Goal: Task Accomplishment & Management: Manage account settings

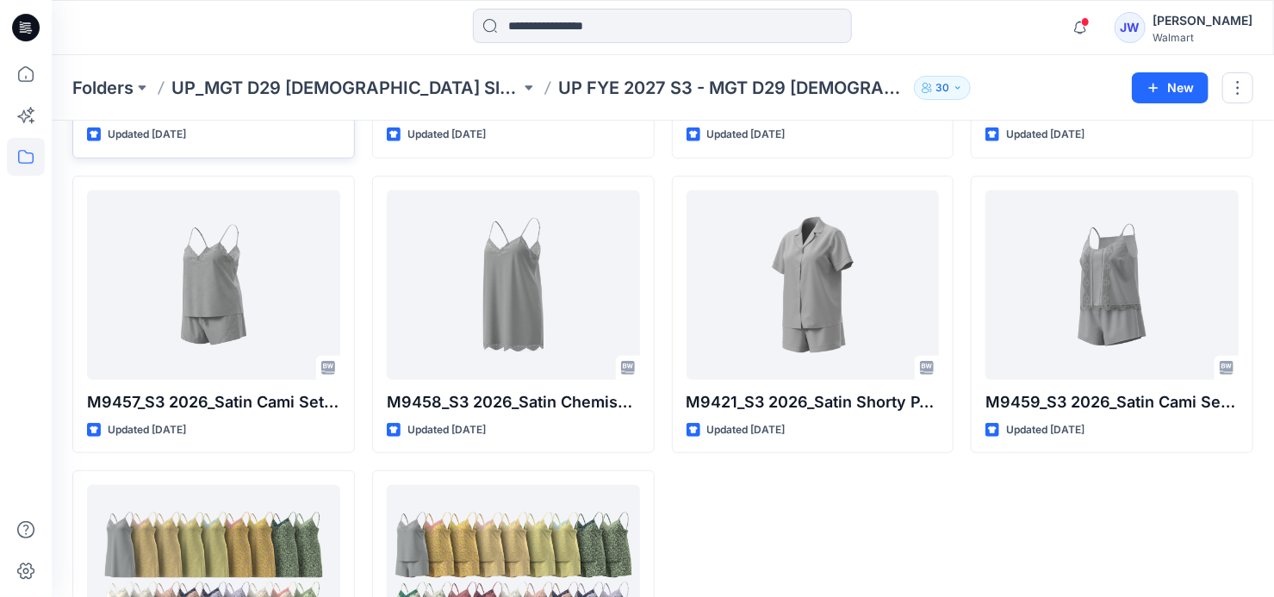
scroll to position [482, 0]
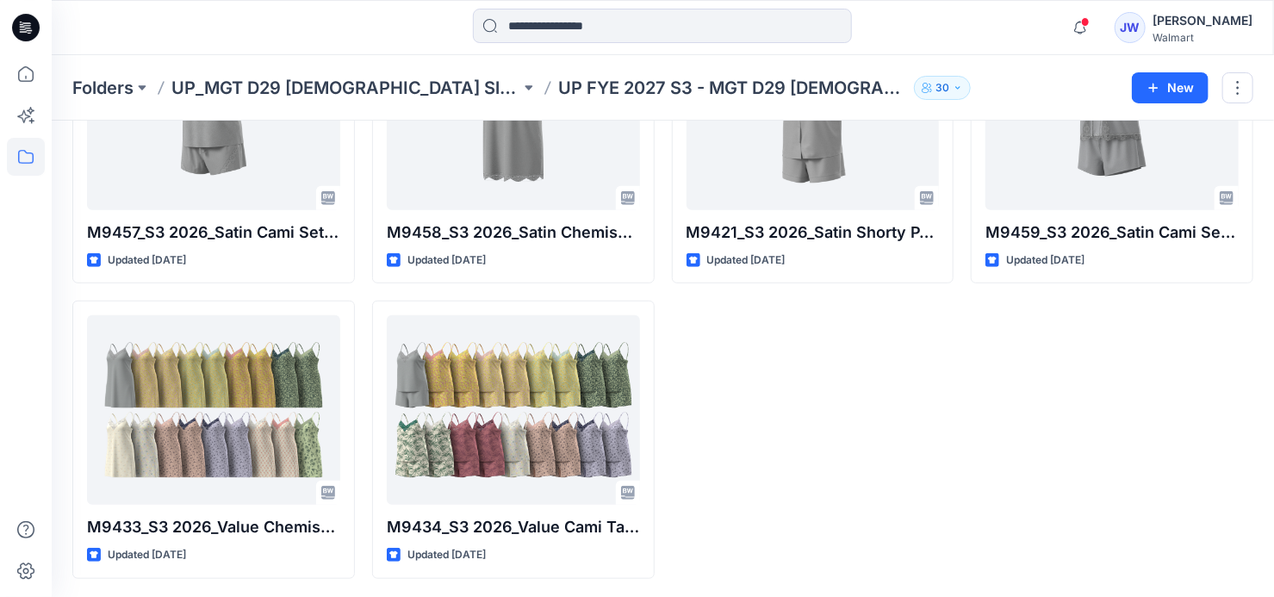
click at [834, 463] on div "M9425_S3 2026_Satin Chemise Opt 3_Midpoint Updated 4 days ago M9421_S3 2026_Sat…" at bounding box center [813, 145] width 283 height 868
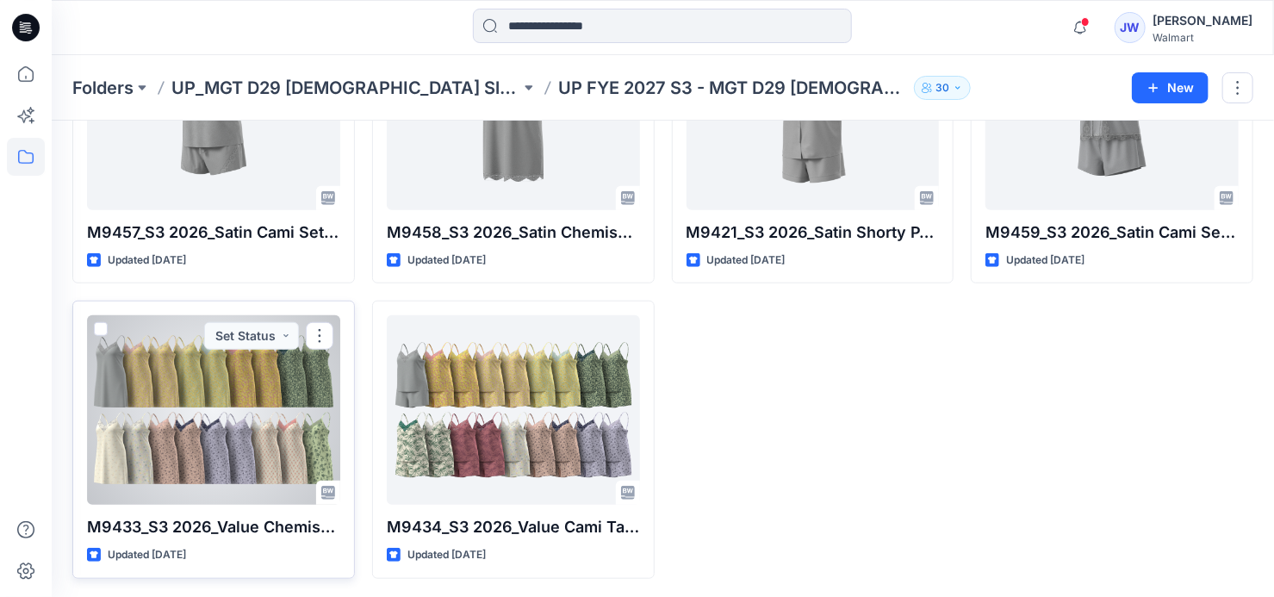
click at [149, 418] on div at bounding box center [213, 409] width 253 height 189
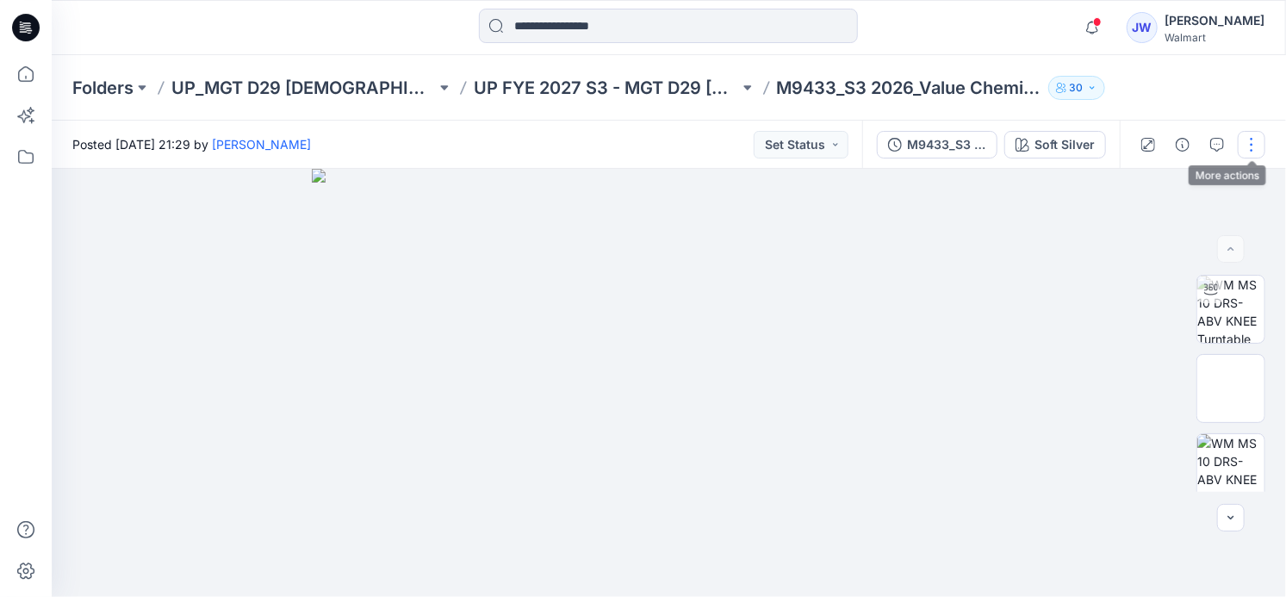
click at [1248, 143] on button "button" at bounding box center [1252, 145] width 28 height 28
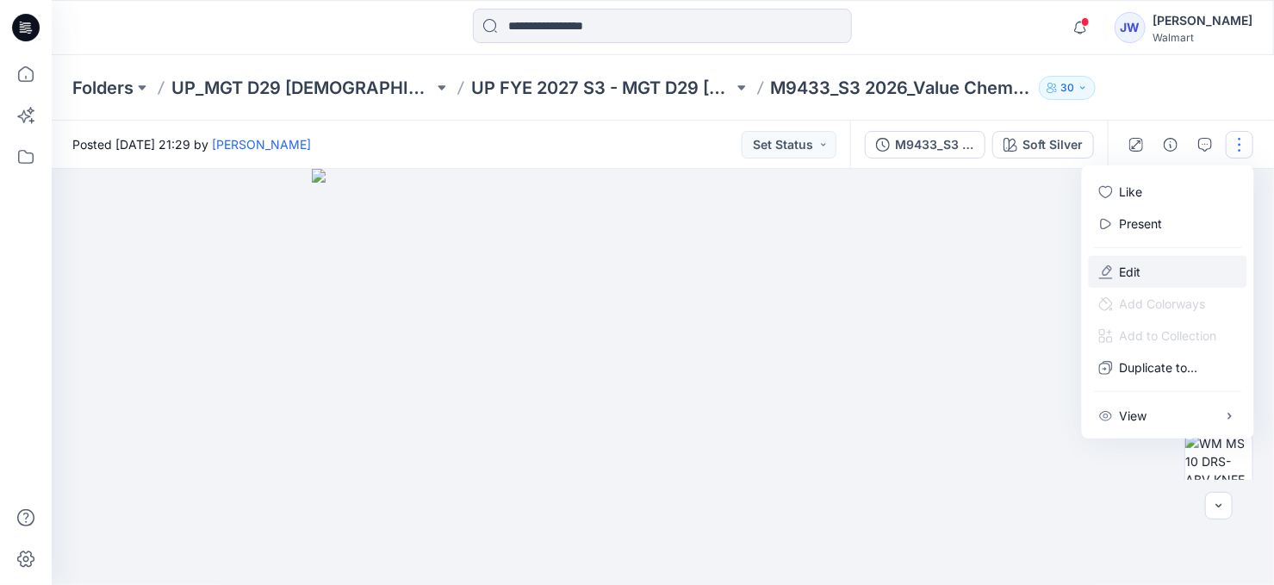
click at [1128, 271] on p "Edit" at bounding box center [1131, 272] width 22 height 18
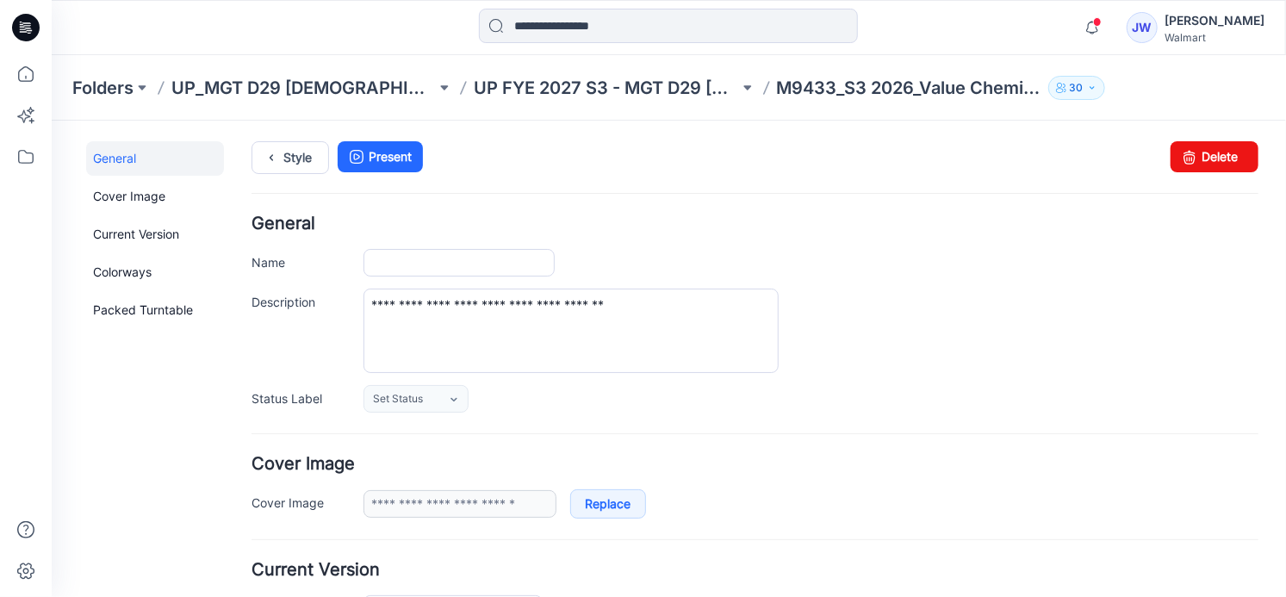
type input "**********"
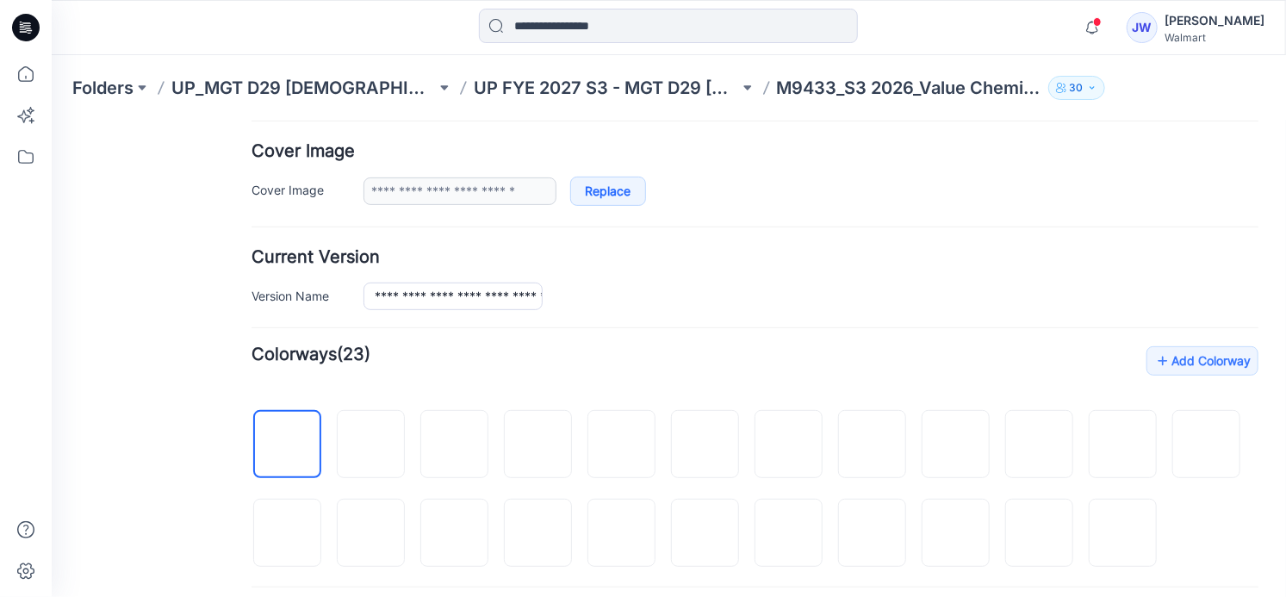
scroll to position [391, 0]
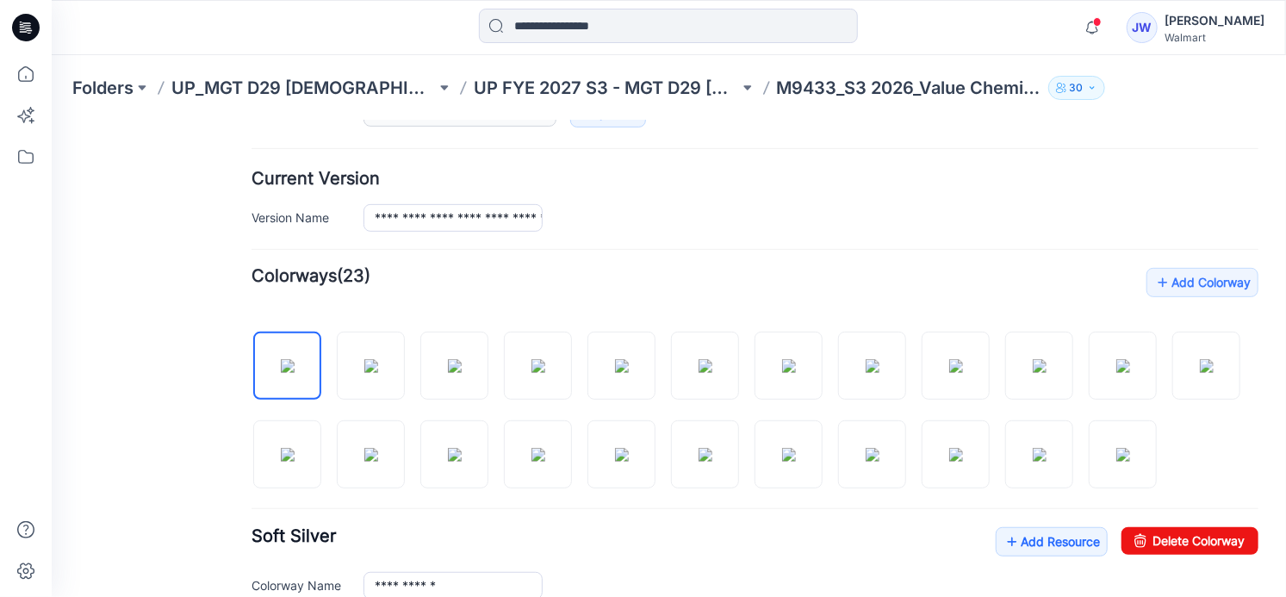
click at [517, 489] on div at bounding box center [754, 400] width 1007 height 177
click at [502, 489] on div at bounding box center [754, 400] width 1007 height 177
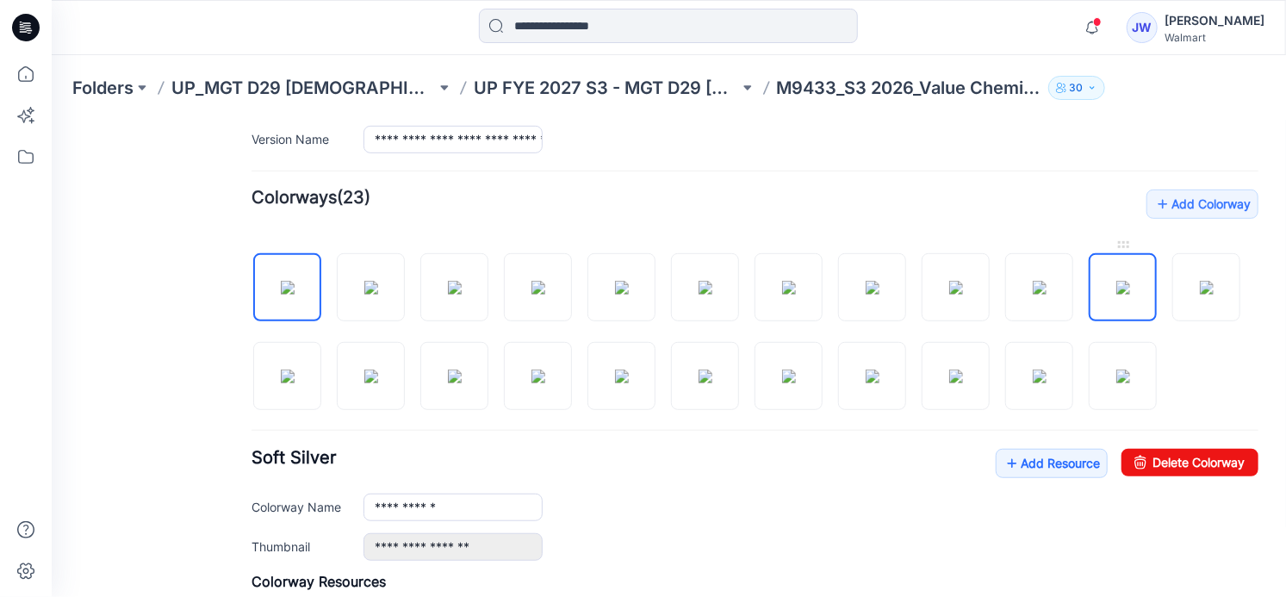
click at [1115, 280] on img at bounding box center [1122, 287] width 14 height 14
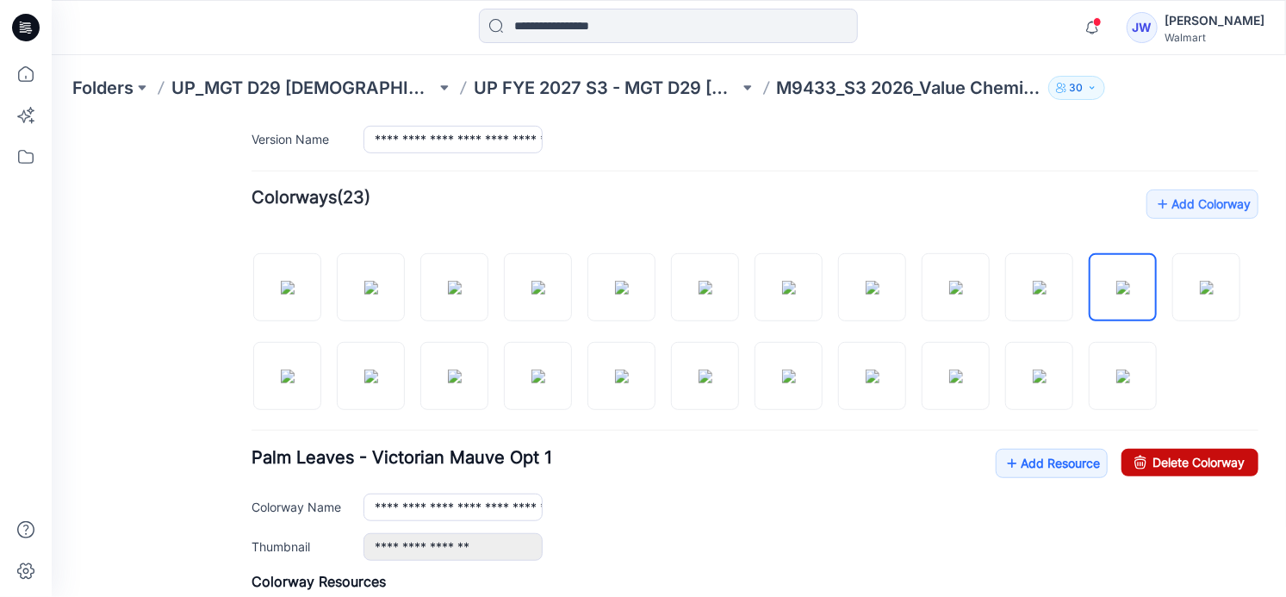
drag, startPoint x: 1169, startPoint y: 546, endPoint x: 755, endPoint y: 188, distance: 547.1
click at [1169, 475] on link "Delete Colorway" at bounding box center [1189, 462] width 137 height 28
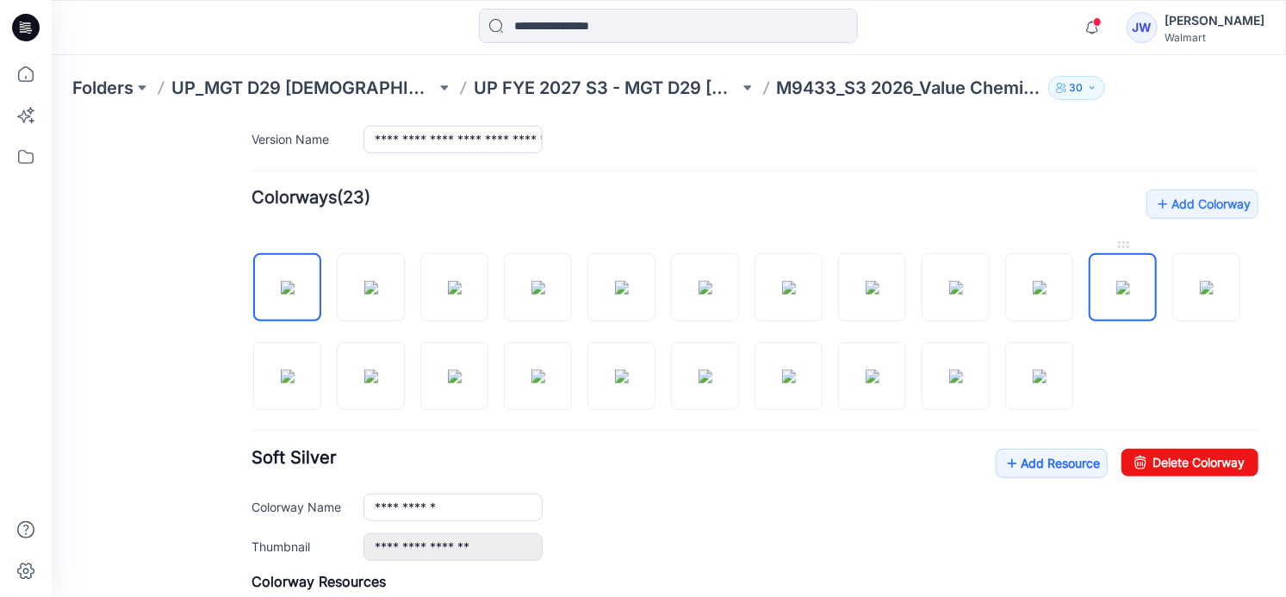
click at [1115, 286] on img at bounding box center [1122, 287] width 14 height 14
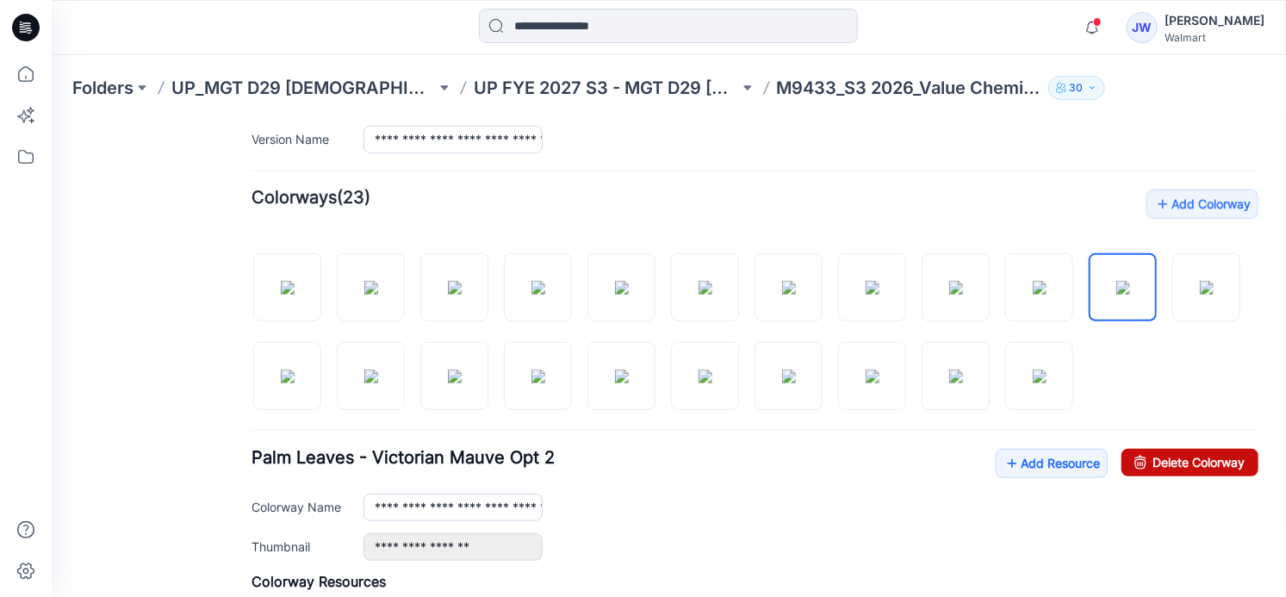
drag, startPoint x: 1169, startPoint y: 463, endPoint x: 775, endPoint y: 197, distance: 474.7
click at [1169, 463] on link "Delete Colorway" at bounding box center [1189, 462] width 137 height 28
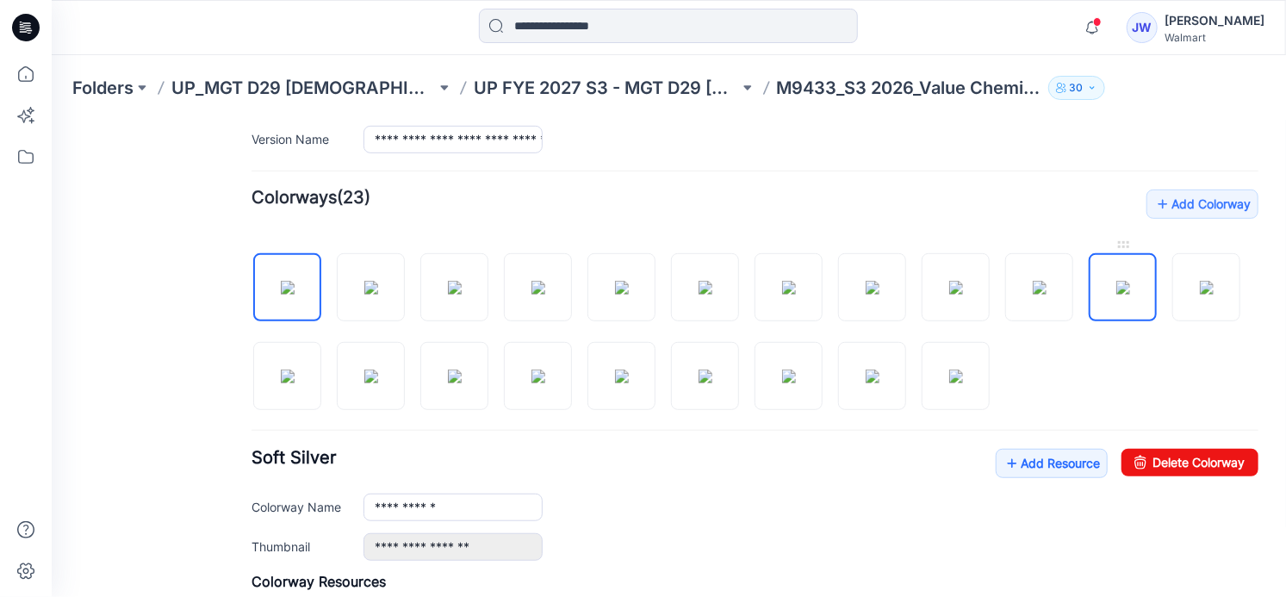
click at [1129, 280] on img at bounding box center [1122, 287] width 14 height 14
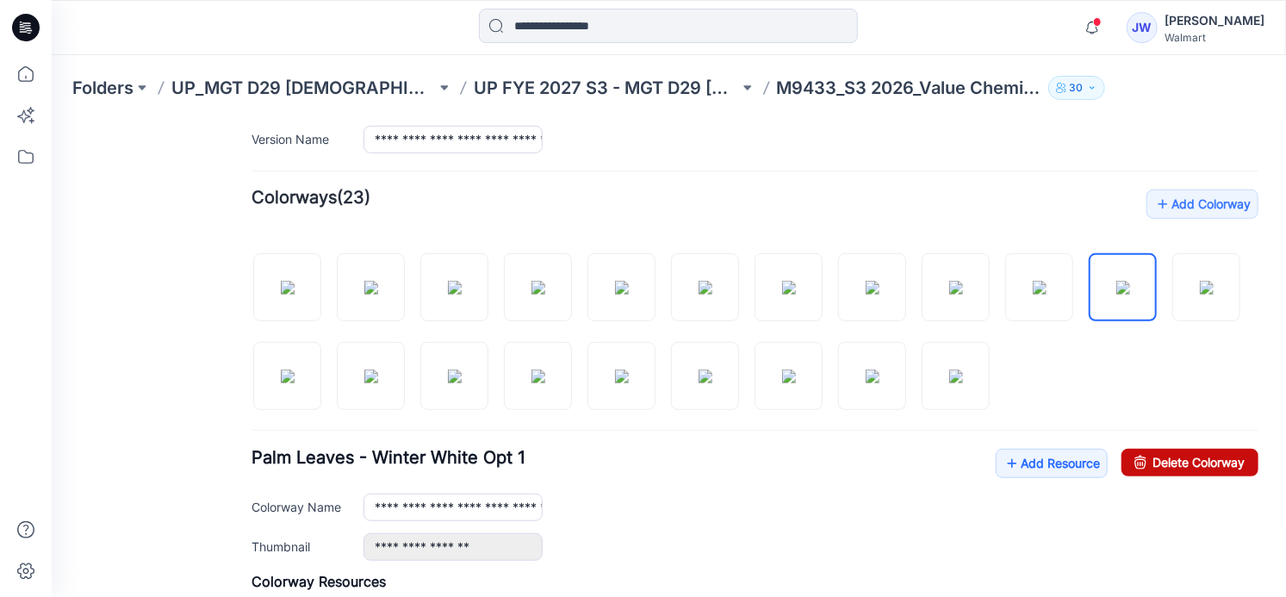
drag, startPoint x: 1178, startPoint y: 462, endPoint x: 766, endPoint y: 189, distance: 494.3
click at [1178, 462] on link "Delete Colorway" at bounding box center [1189, 462] width 137 height 28
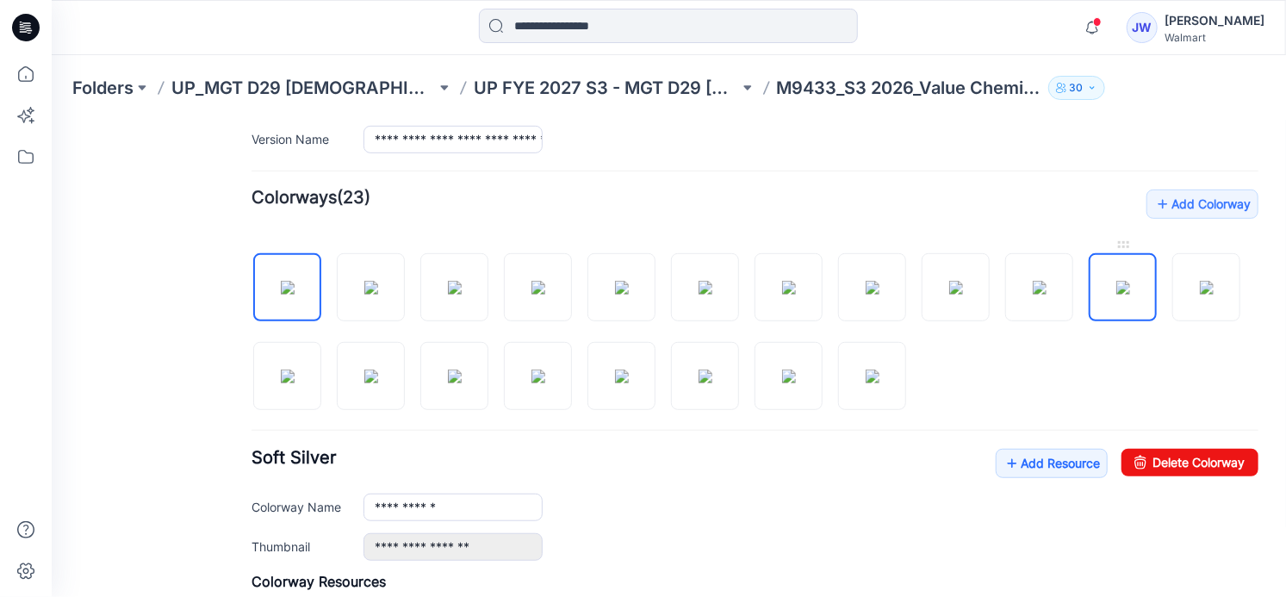
click at [1115, 280] on img at bounding box center [1122, 287] width 14 height 14
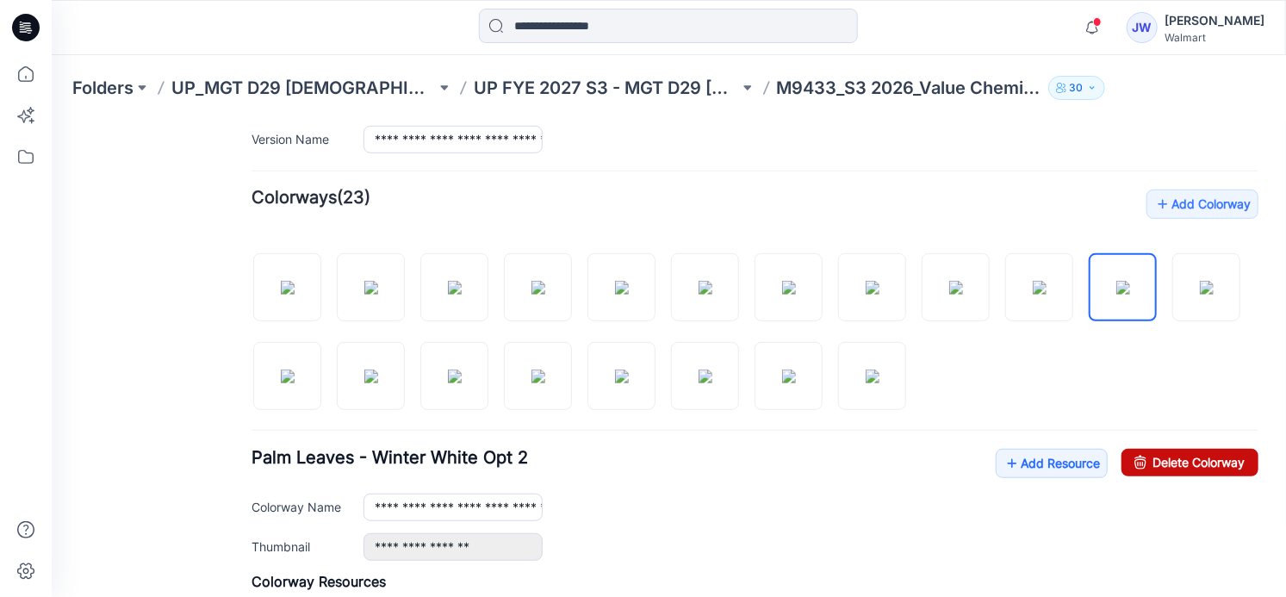
drag, startPoint x: 1163, startPoint y: 462, endPoint x: 753, endPoint y: 194, distance: 489.8
click at [1163, 462] on link "Delete Colorway" at bounding box center [1189, 462] width 137 height 28
type input "**********"
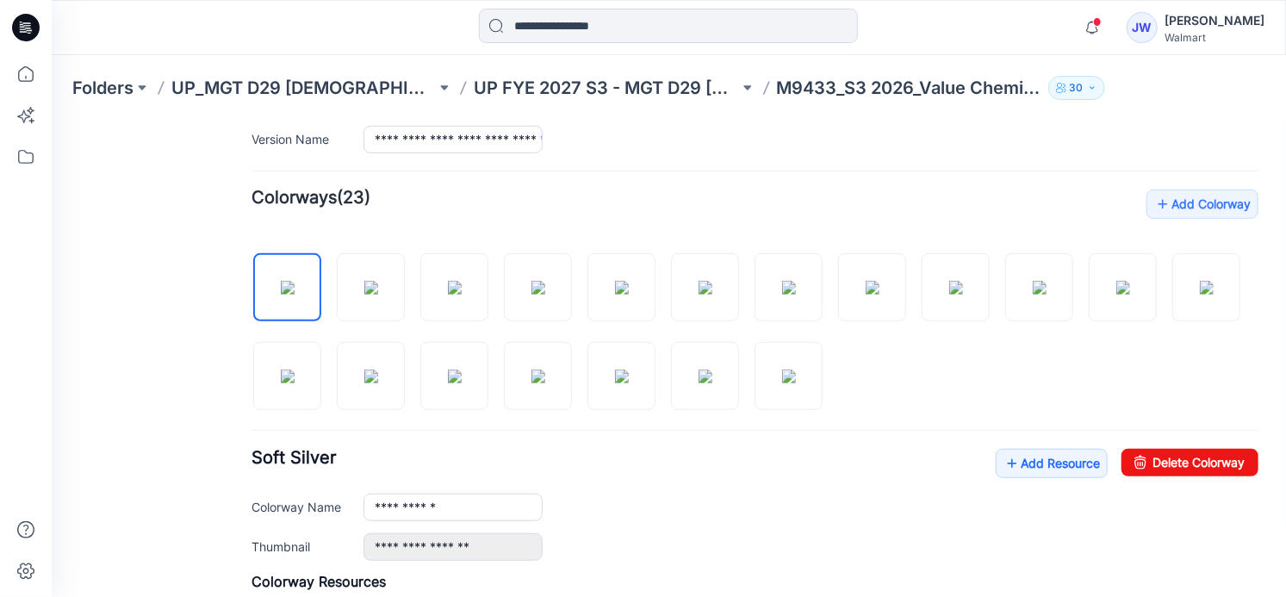
click at [1102, 340] on div at bounding box center [754, 321] width 1007 height 177
click at [773, 510] on div "**********" at bounding box center [810, 507] width 895 height 28
click at [143, 382] on div "General Cover Image Current Version Colorways Packed Turntable" at bounding box center [154, 328] width 138 height 1314
click at [142, 285] on div "General Cover Image Current Version Colorways Packed Turntable" at bounding box center [154, 328] width 138 height 1314
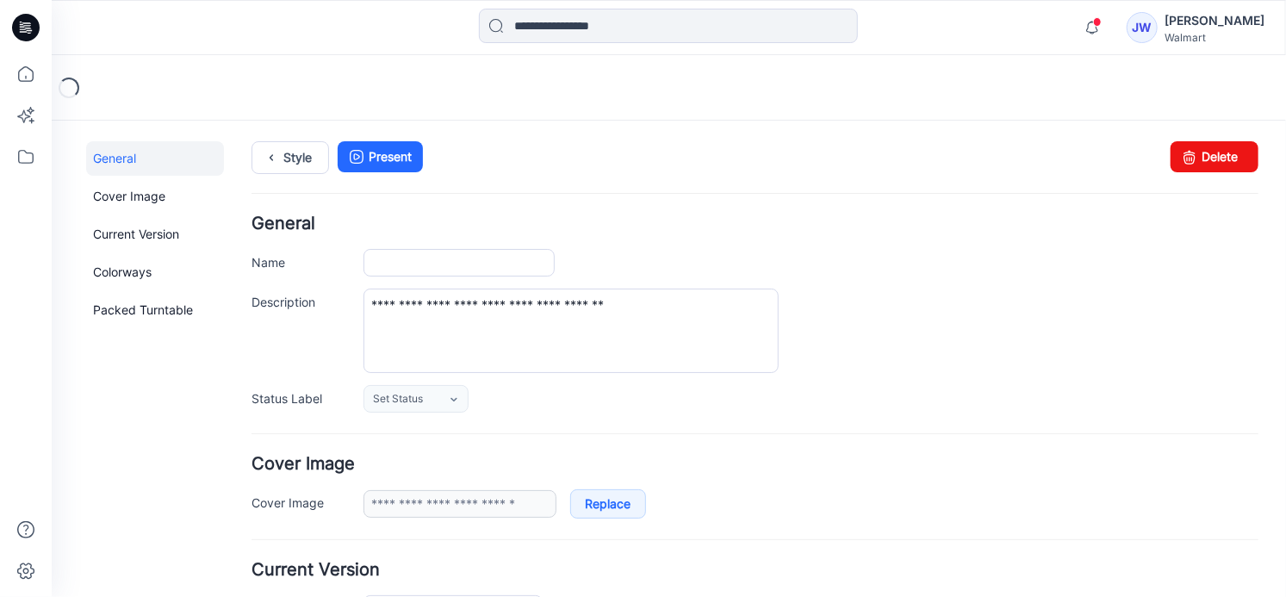
type input "**********"
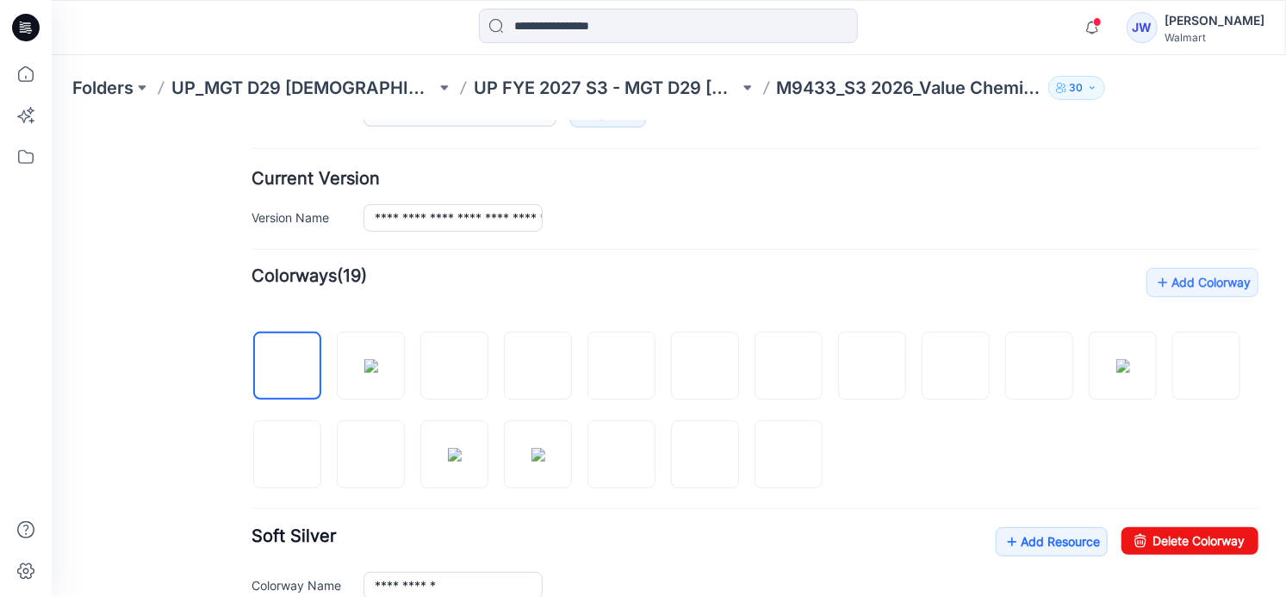
scroll to position [469, 0]
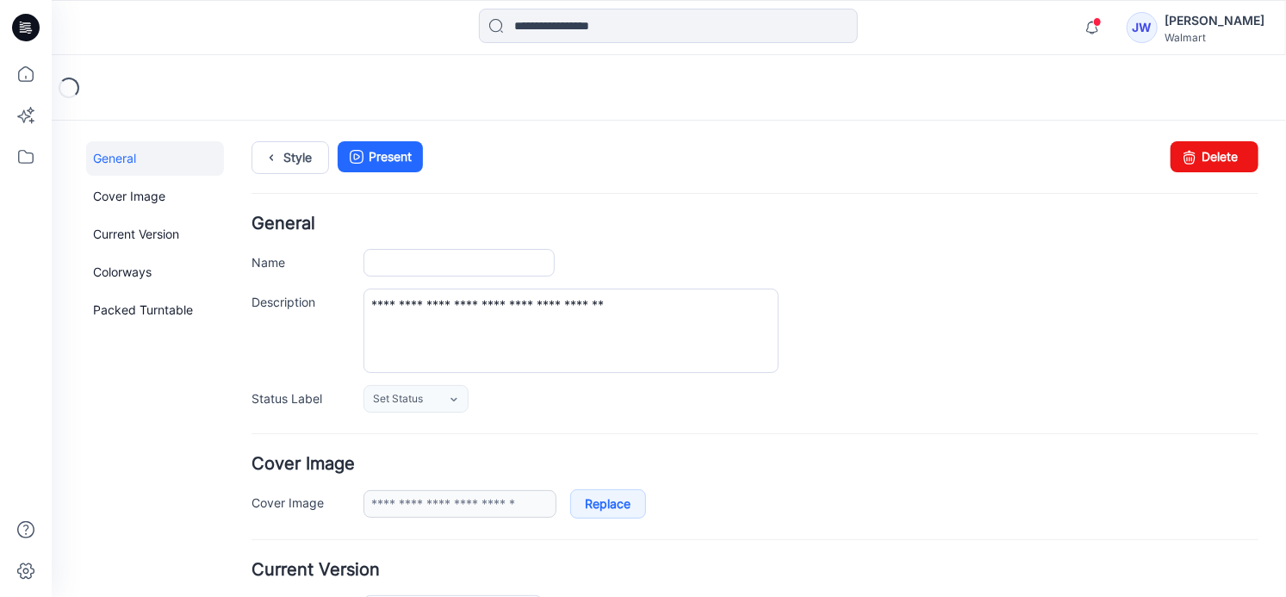
type input "**********"
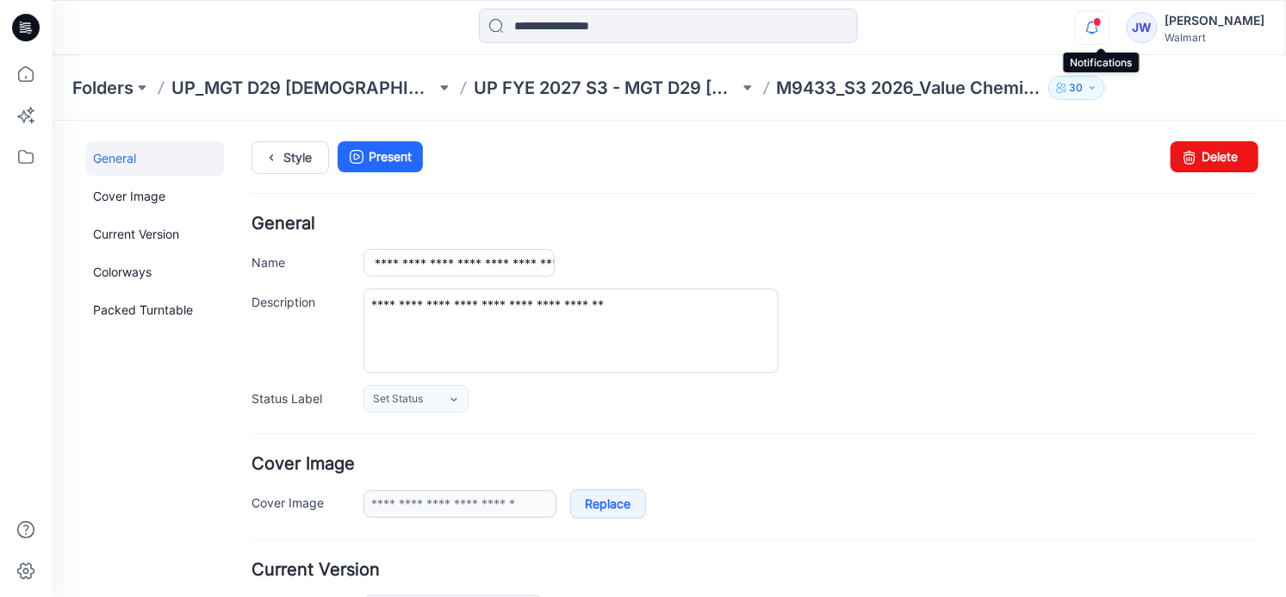
click at [1104, 27] on icon "button" at bounding box center [1092, 27] width 33 height 34
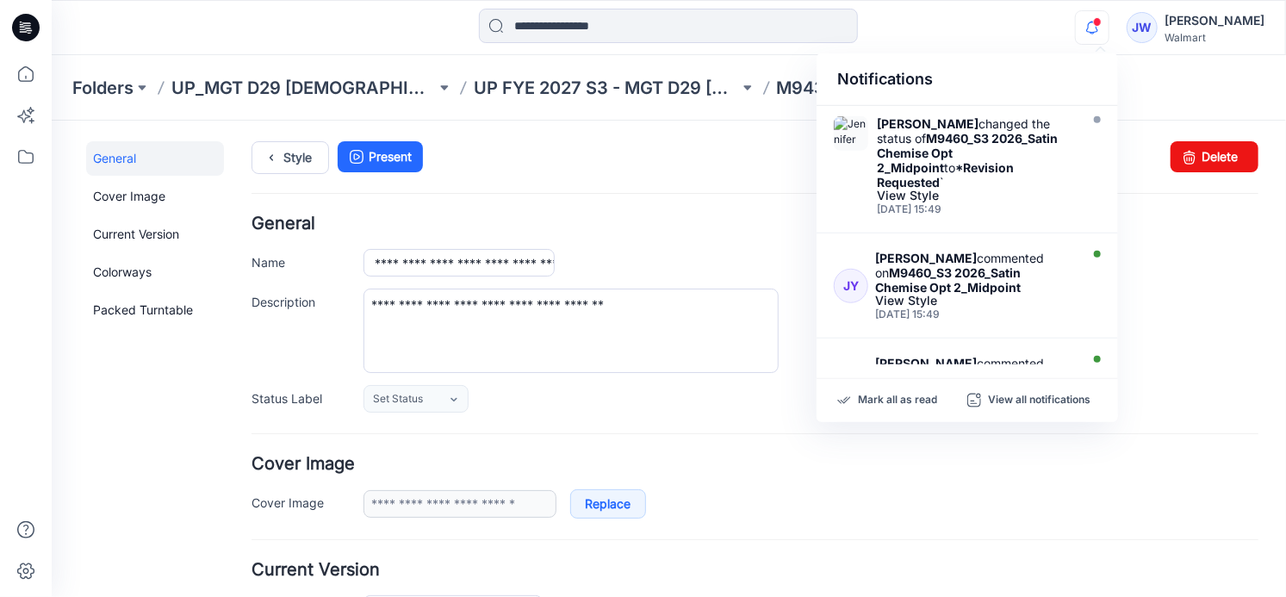
click at [1104, 27] on icon "button" at bounding box center [1092, 27] width 33 height 34
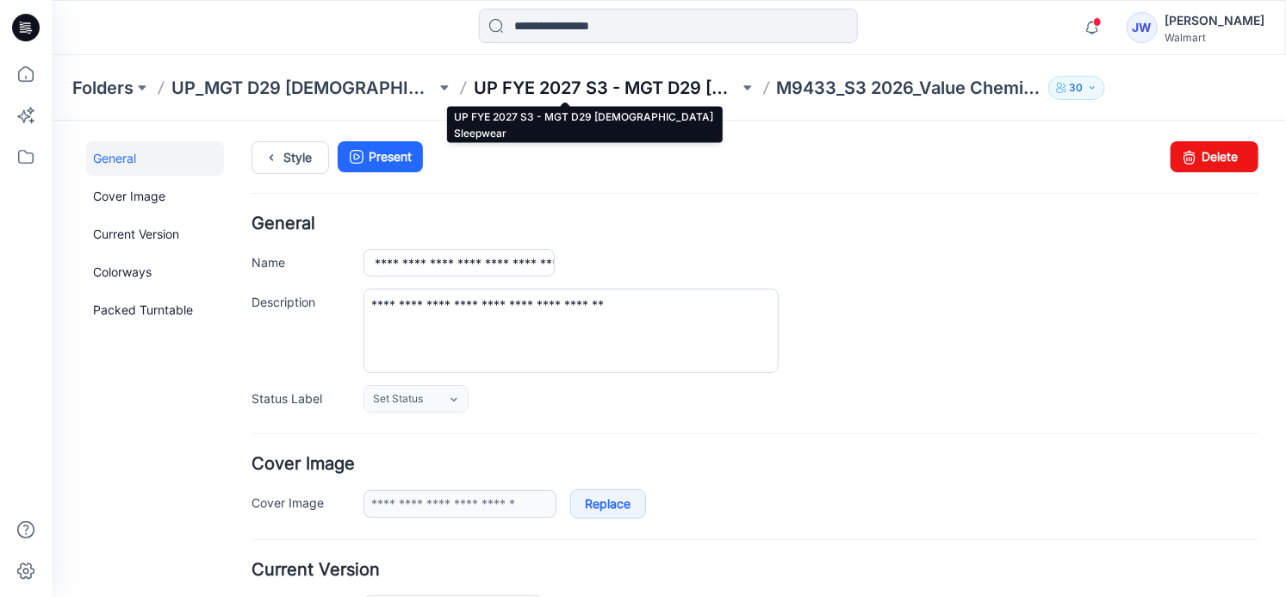
click at [634, 89] on p "UP FYE 2027 S3 - MGT D29 [DEMOGRAPHIC_DATA] Sleepwear" at bounding box center [606, 88] width 264 height 24
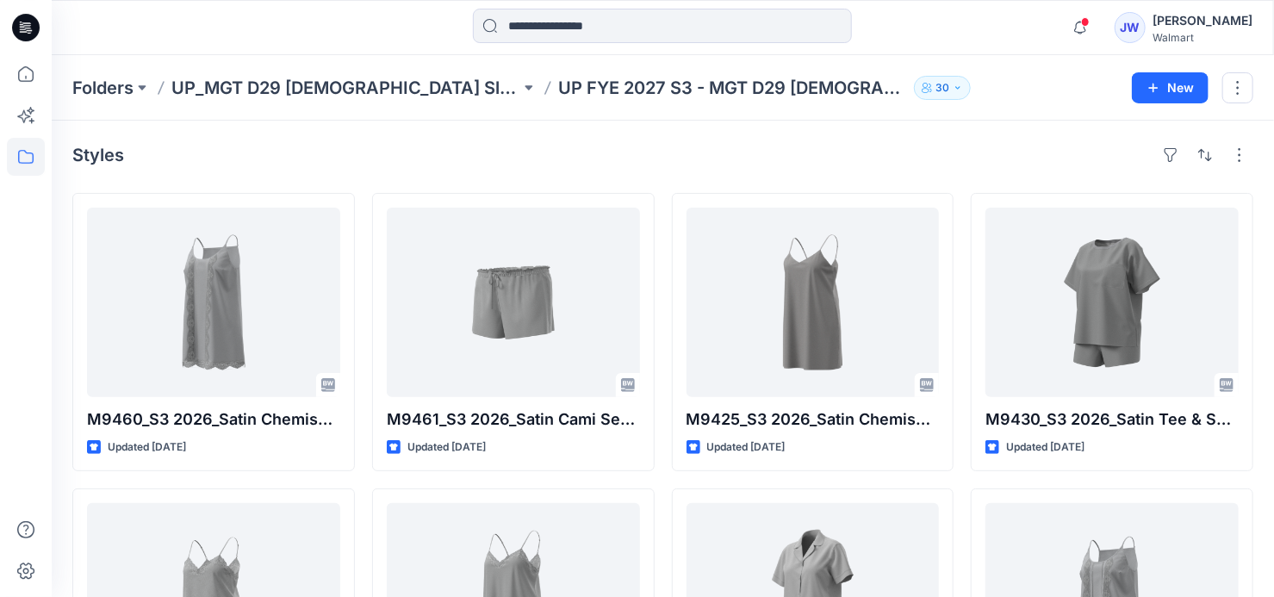
click at [195, 178] on div "Styles M9460_S3 2026_Satin Chemise Opt 2_Midpoint Updated 5 days ago M9457_S3 2…" at bounding box center [663, 601] width 1222 height 961
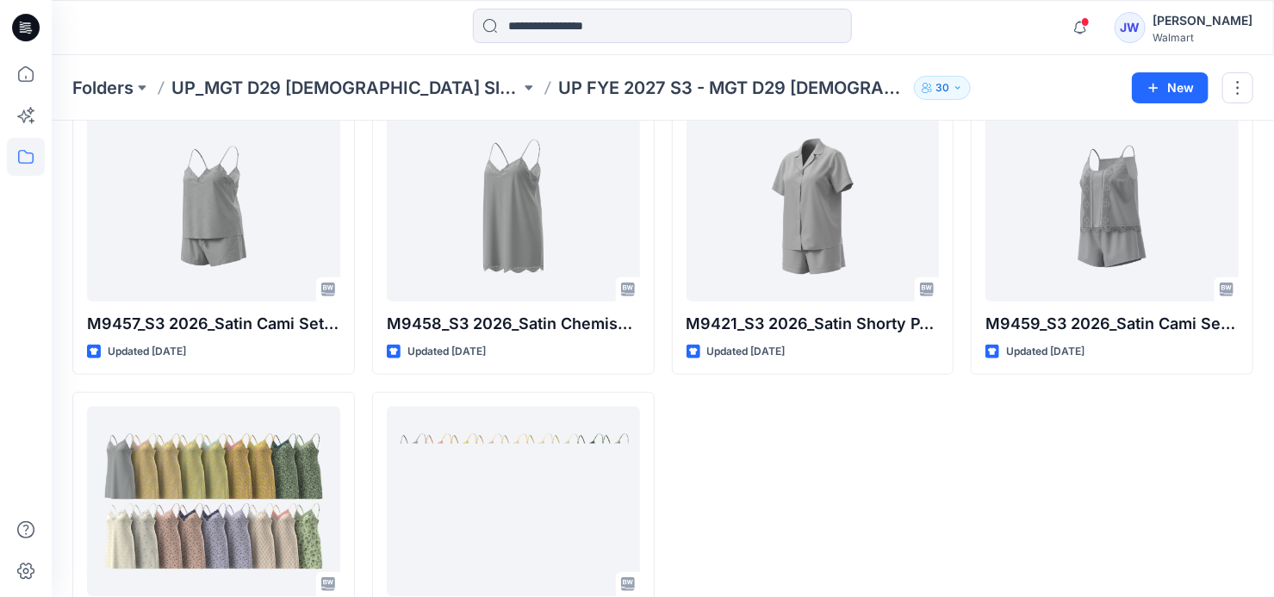
scroll to position [482, 0]
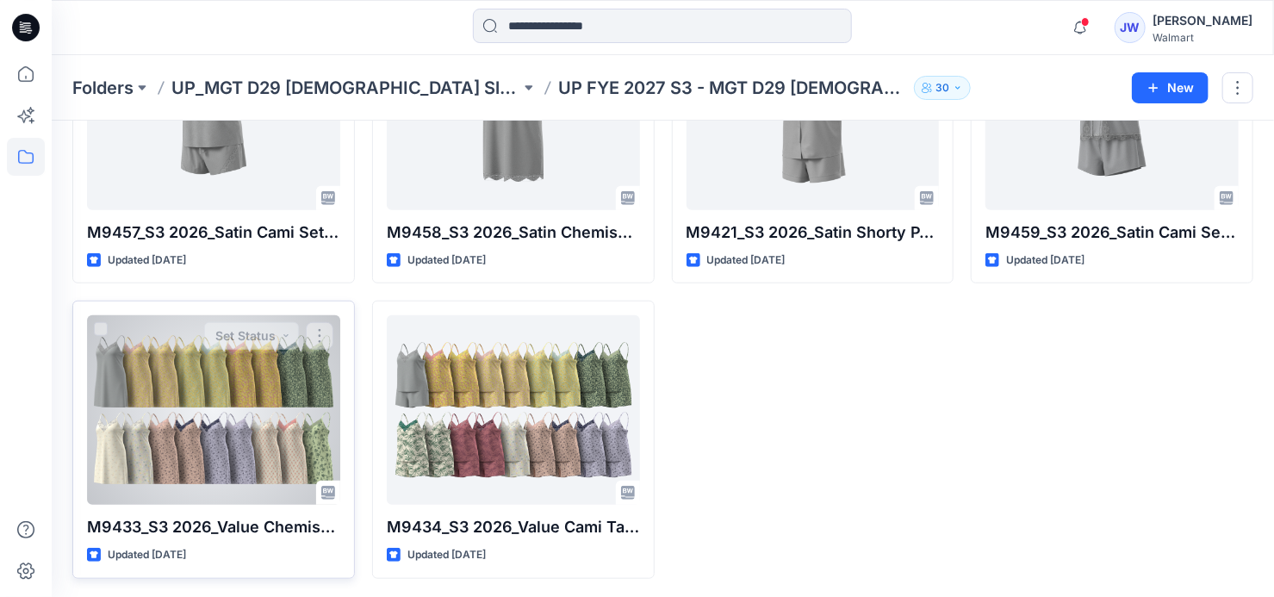
click at [221, 426] on div at bounding box center [213, 409] width 253 height 189
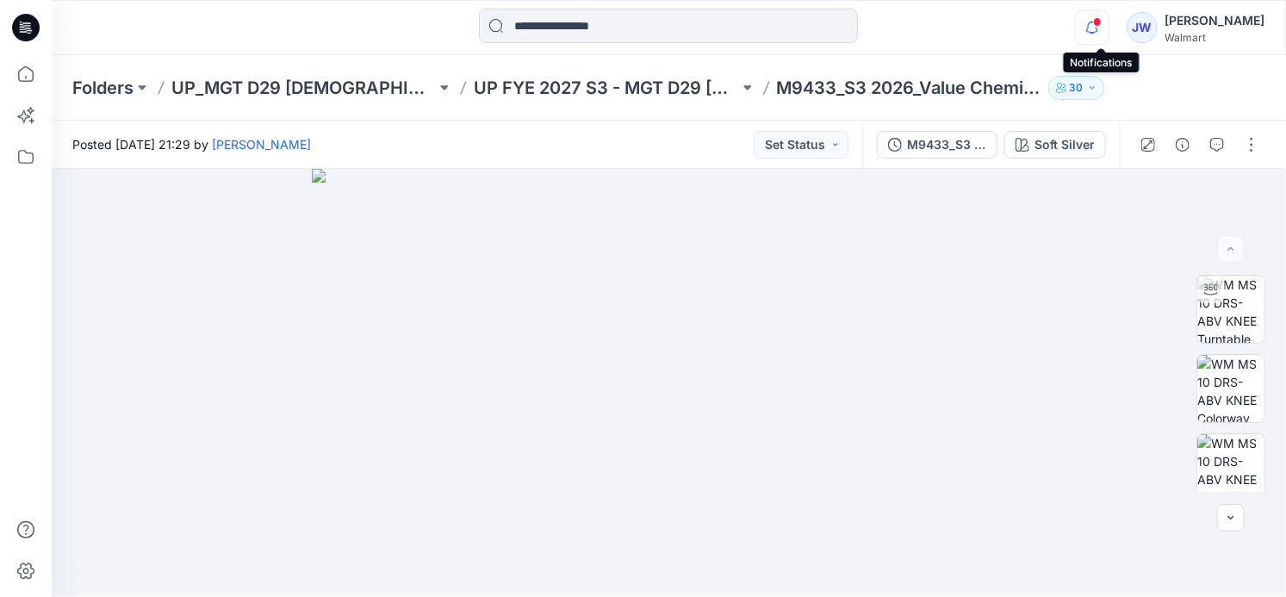
click at [1101, 28] on icon "button" at bounding box center [1092, 27] width 33 height 34
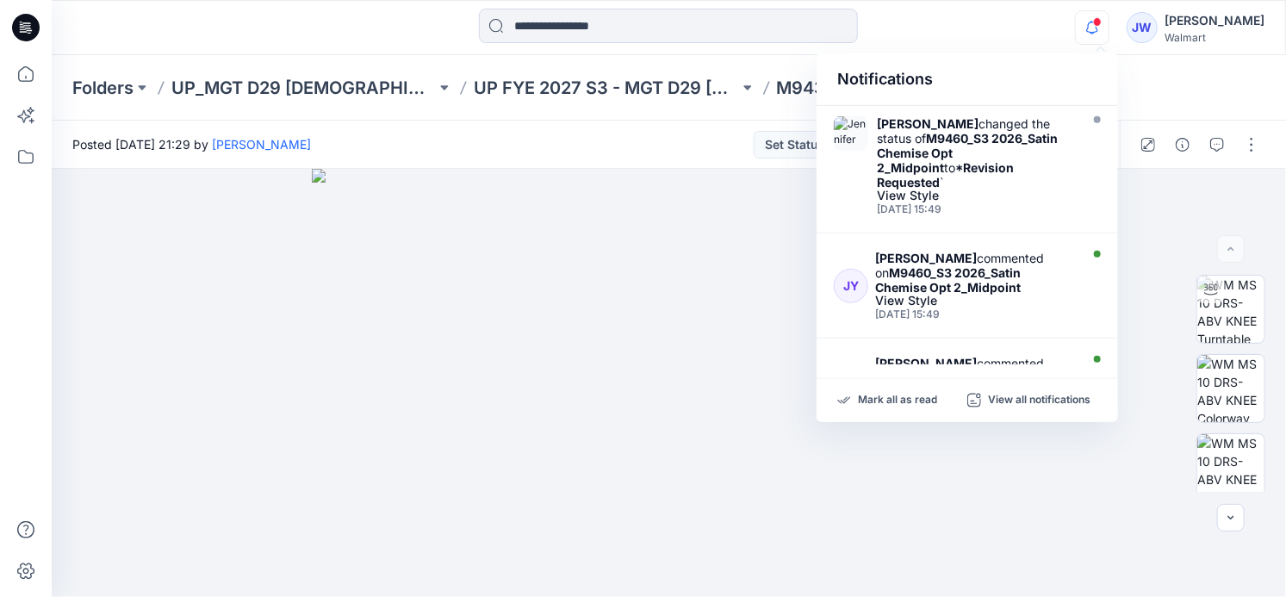
click at [1101, 28] on icon "button" at bounding box center [1092, 27] width 33 height 34
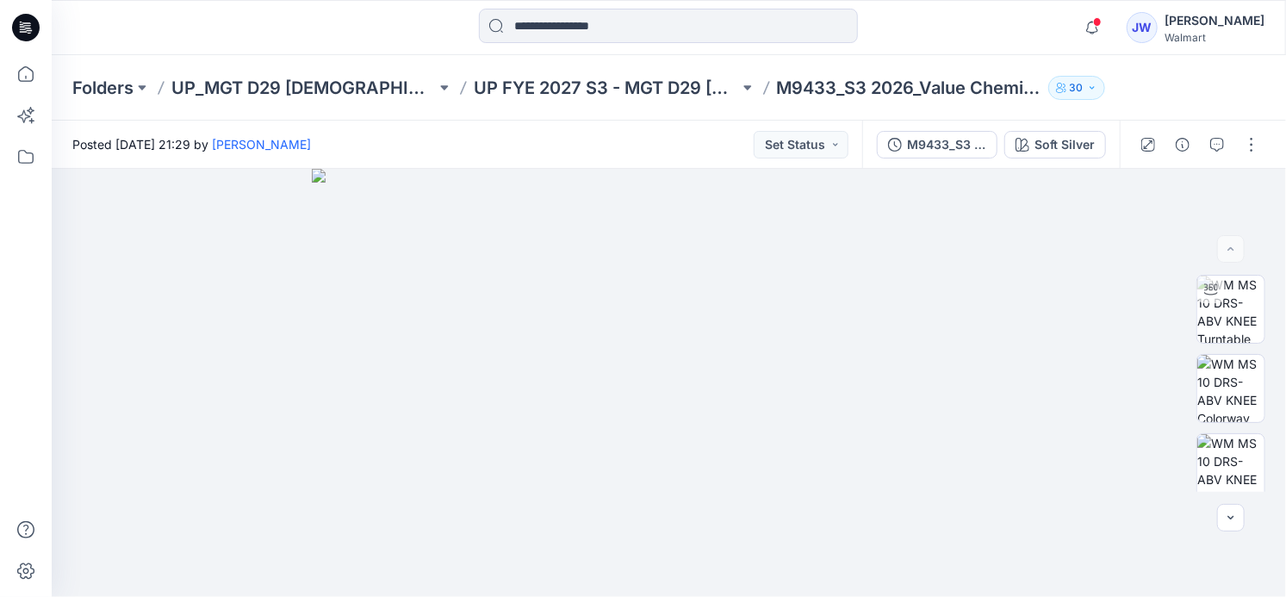
click at [1038, 40] on div "Notifications Jennifer Yerkes changed the status of M9460_S3 2026_Satin Chemise…" at bounding box center [668, 28] width 1233 height 38
click at [1098, 19] on icon "button" at bounding box center [1092, 27] width 33 height 34
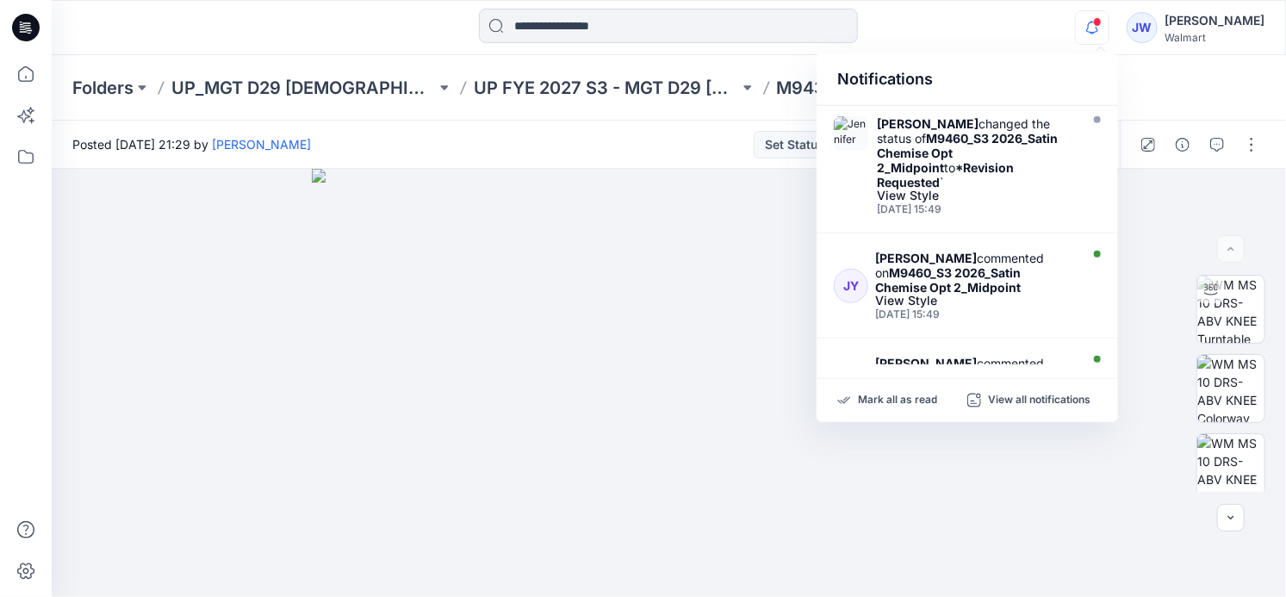
click at [1098, 19] on icon "button" at bounding box center [1092, 27] width 33 height 34
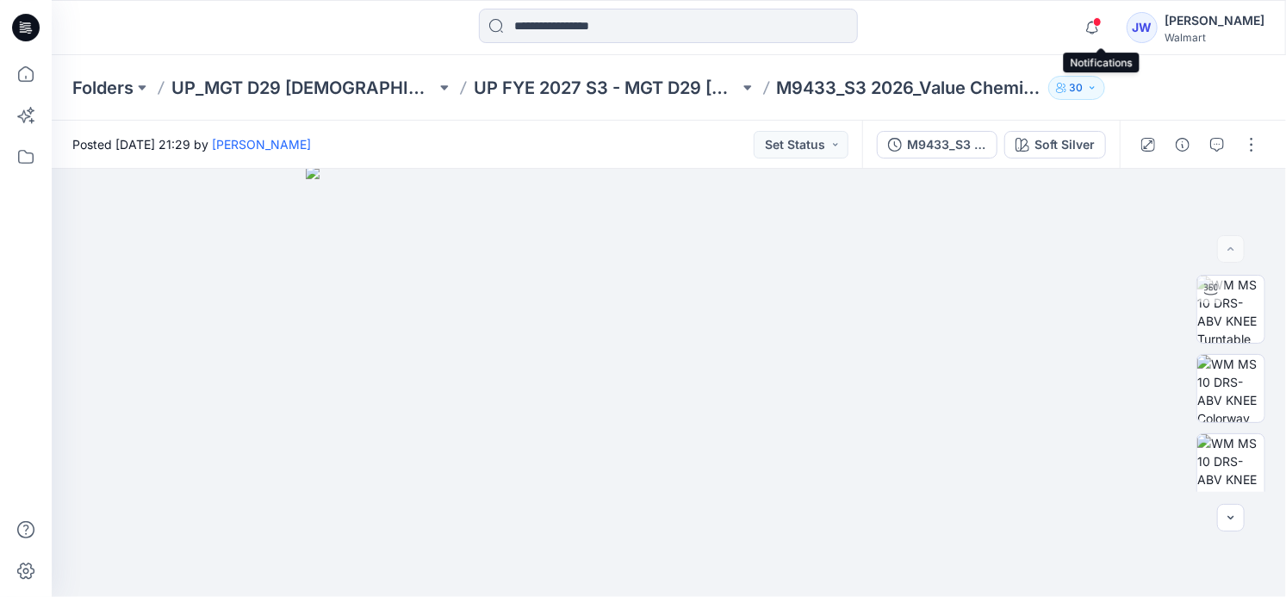
click at [1102, 26] on span at bounding box center [1097, 21] width 9 height 9
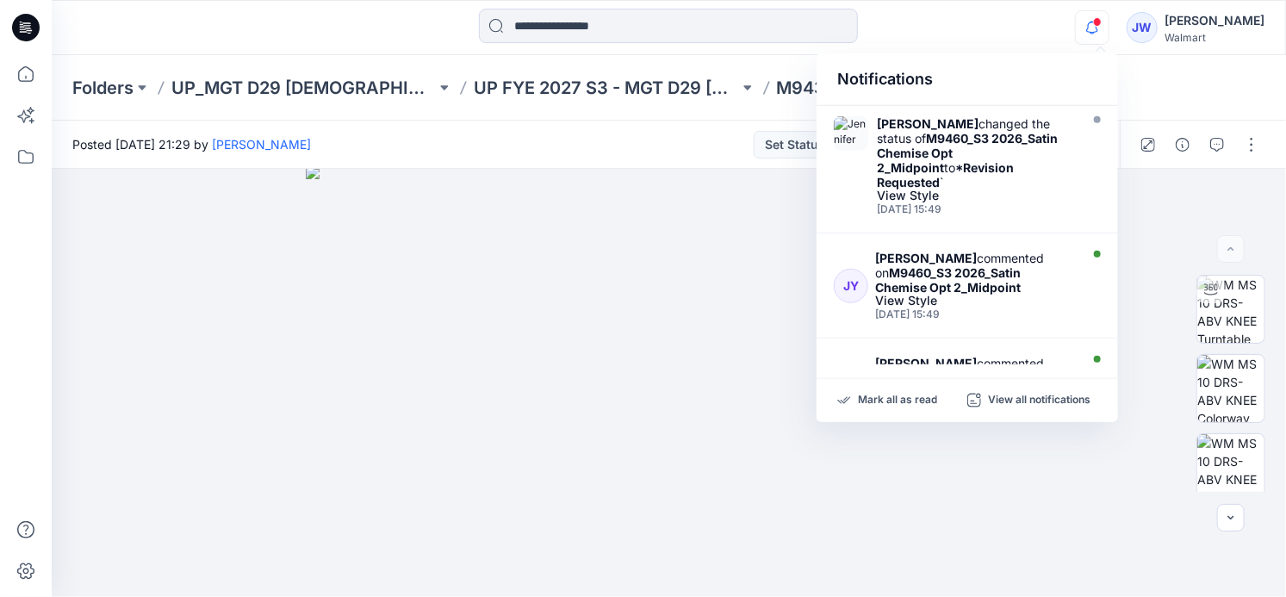
click at [1102, 26] on span at bounding box center [1097, 21] width 9 height 9
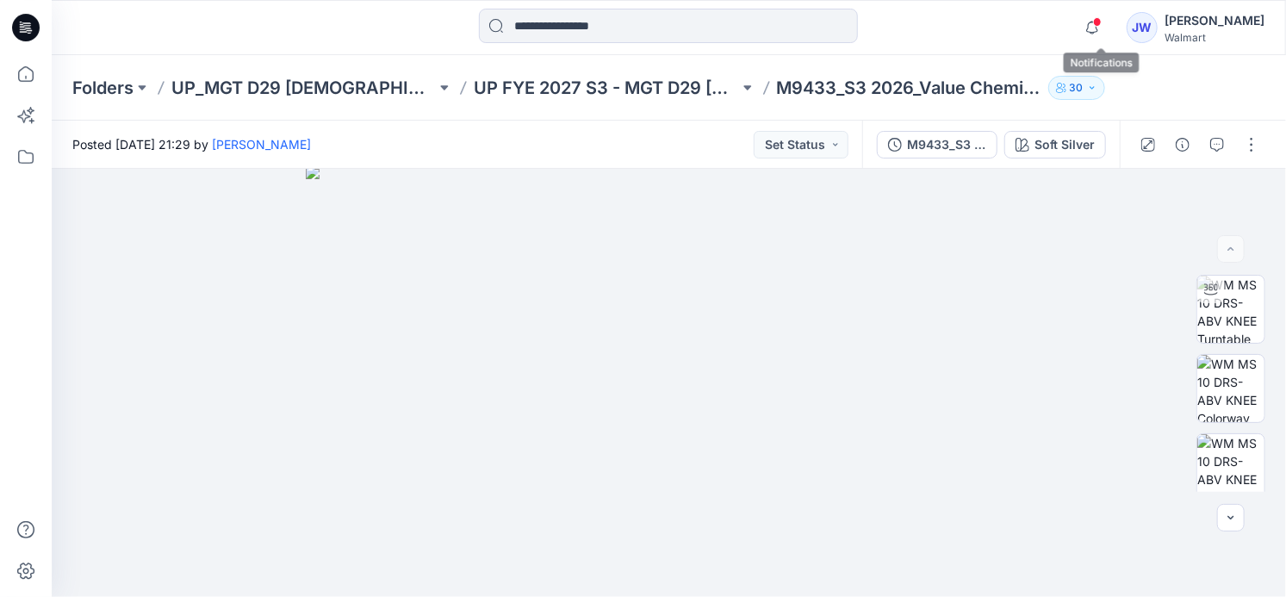
click at [1101, 19] on span at bounding box center [1097, 21] width 9 height 9
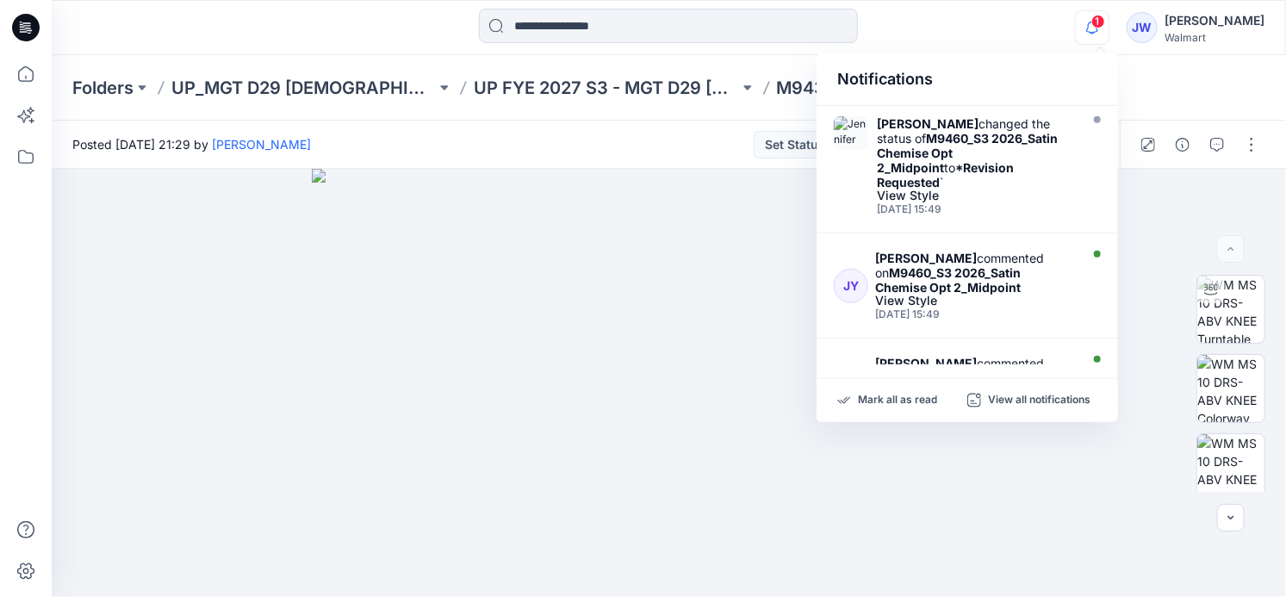
click at [1100, 30] on icon "button" at bounding box center [1092, 27] width 33 height 34
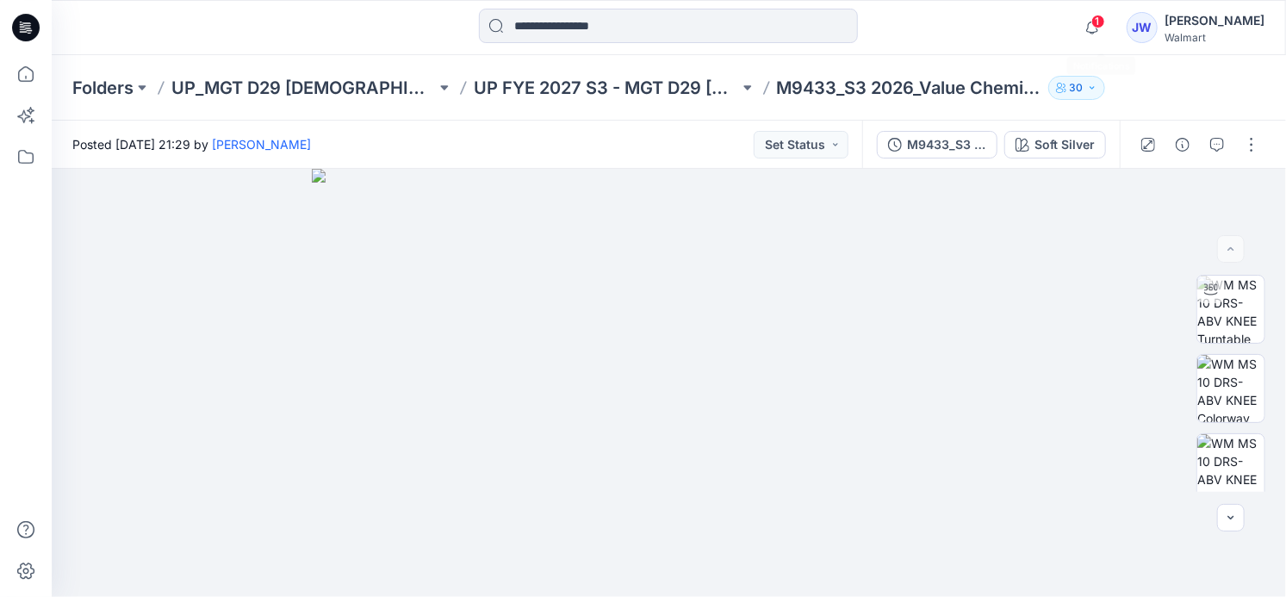
click at [1267, 141] on div at bounding box center [1199, 145] width 159 height 48
click at [1258, 146] on button "button" at bounding box center [1252, 145] width 28 height 28
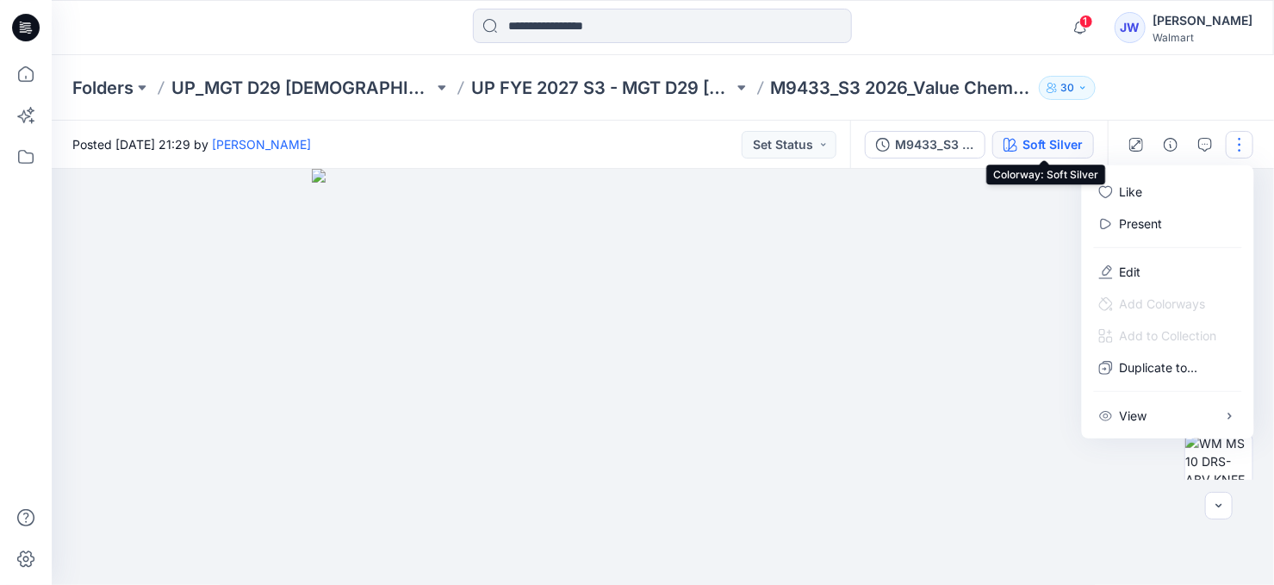
click at [1057, 144] on div "Soft Silver" at bounding box center [1052, 144] width 60 height 19
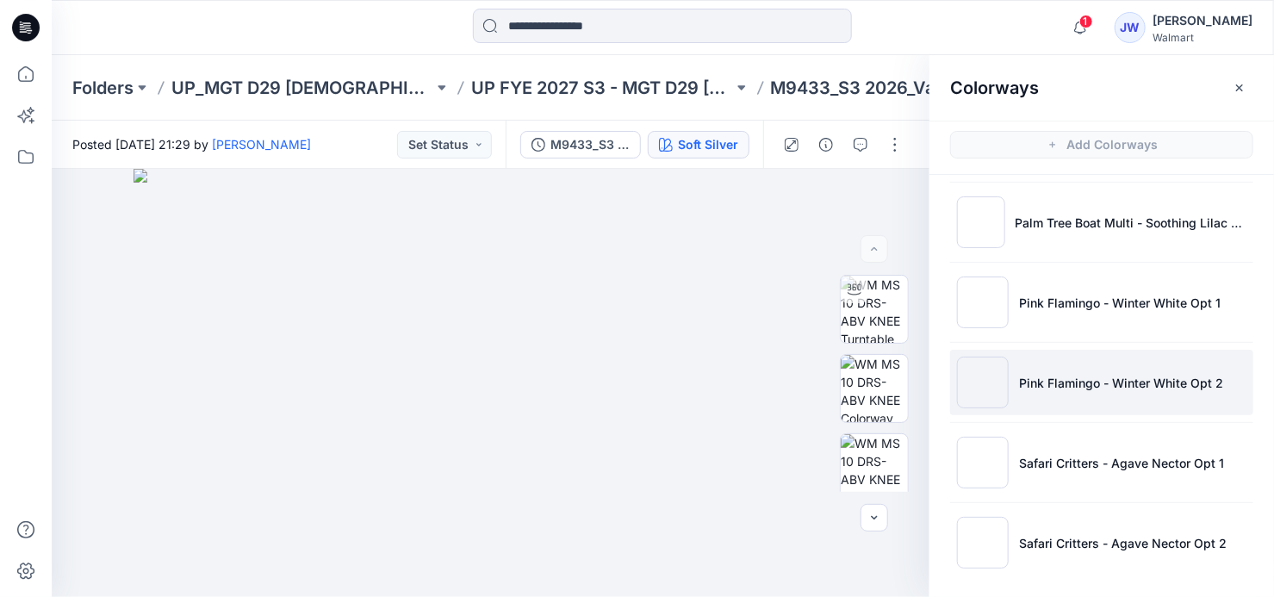
scroll to position [889, 0]
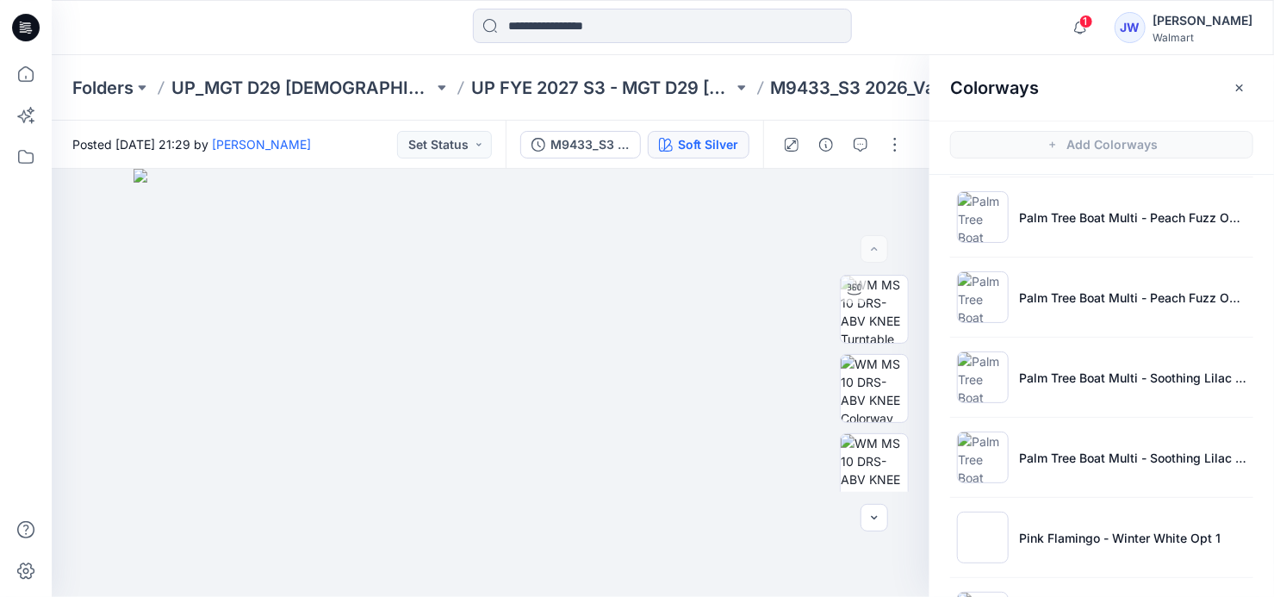
click at [1092, 15] on span "1" at bounding box center [1086, 22] width 14 height 14
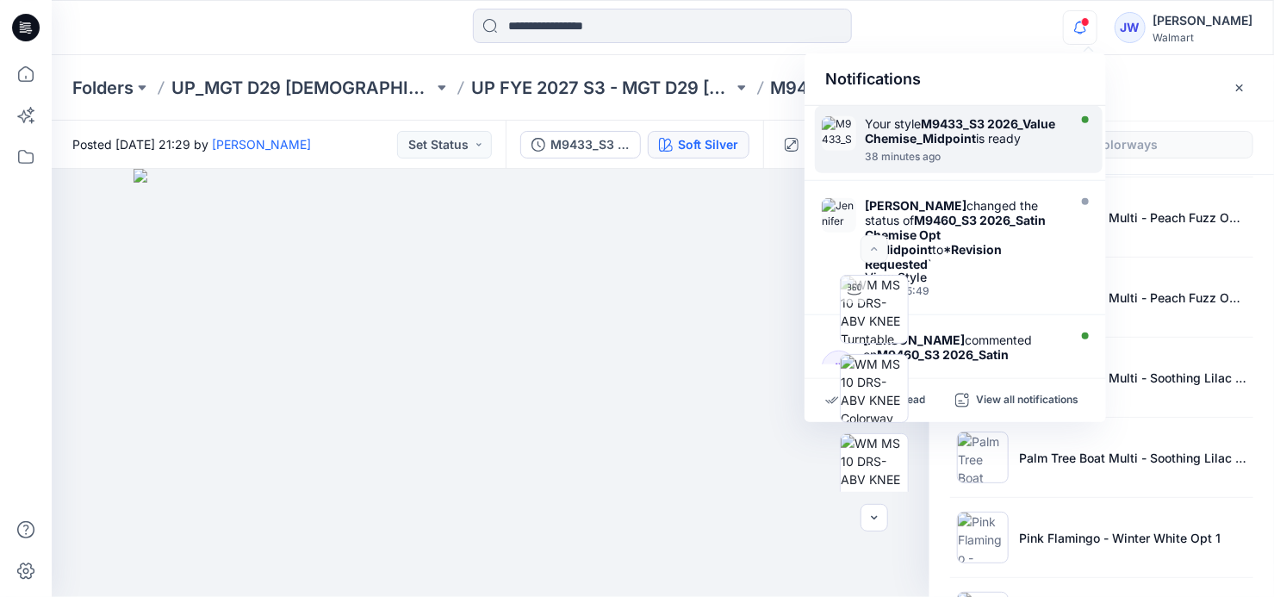
click at [936, 136] on strong "M9433_S3 2026_Value Chemise_Midpoint" at bounding box center [960, 130] width 190 height 29
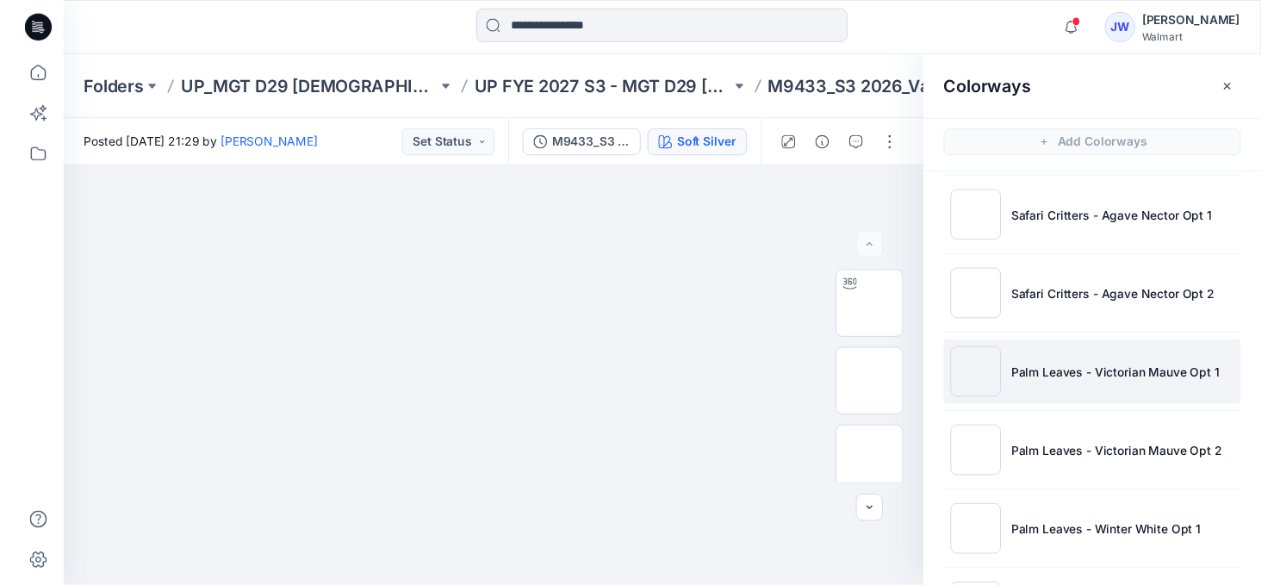
scroll to position [1603, 0]
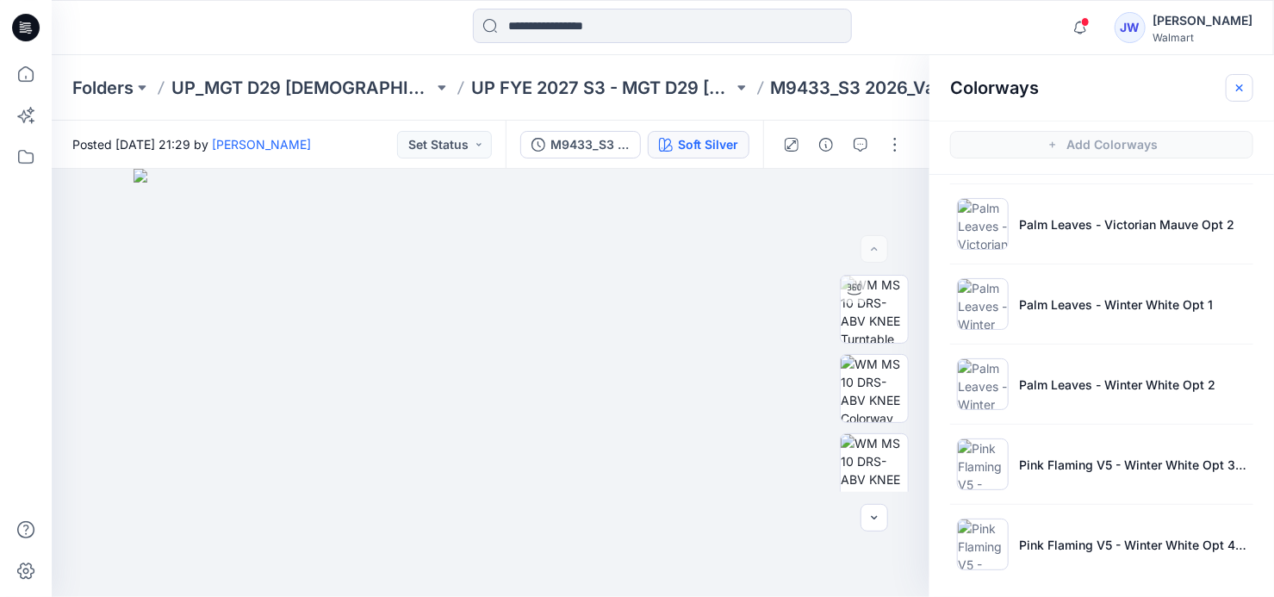
click at [1232, 78] on button "button" at bounding box center [1240, 88] width 28 height 28
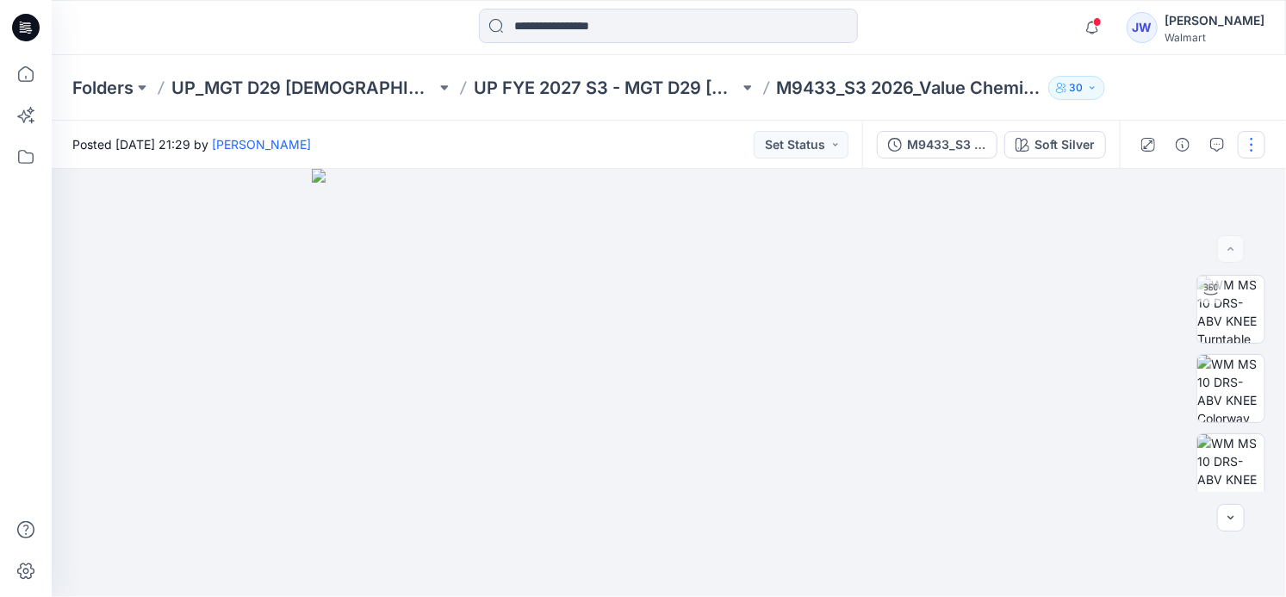
click at [1252, 136] on button "button" at bounding box center [1252, 145] width 28 height 28
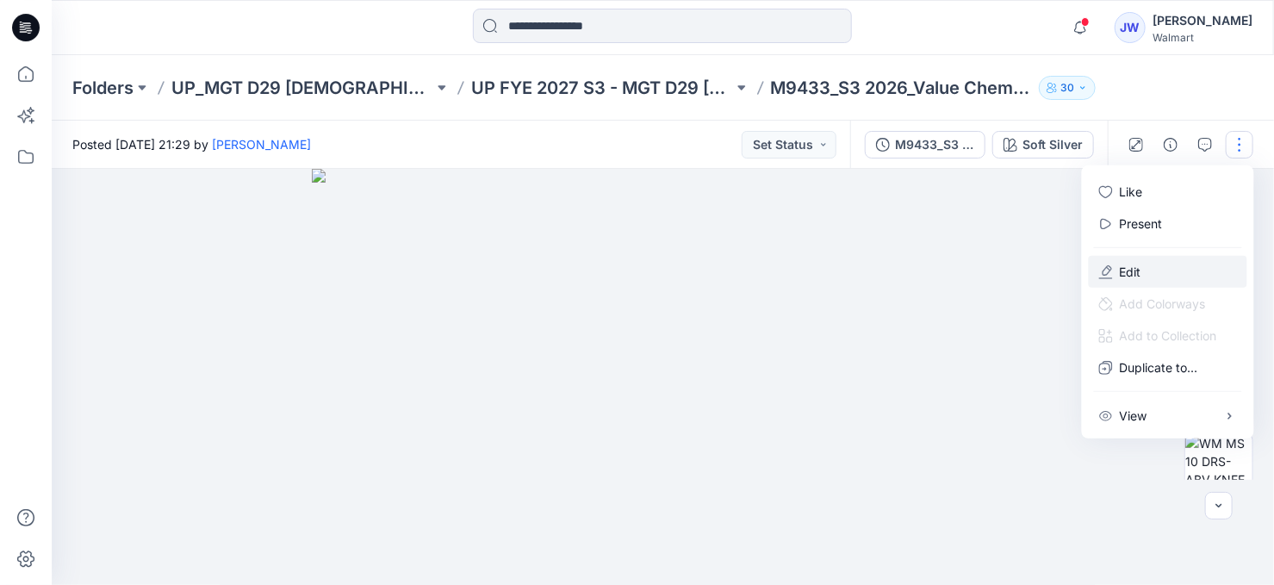
click at [1126, 278] on p "Edit" at bounding box center [1131, 272] width 22 height 18
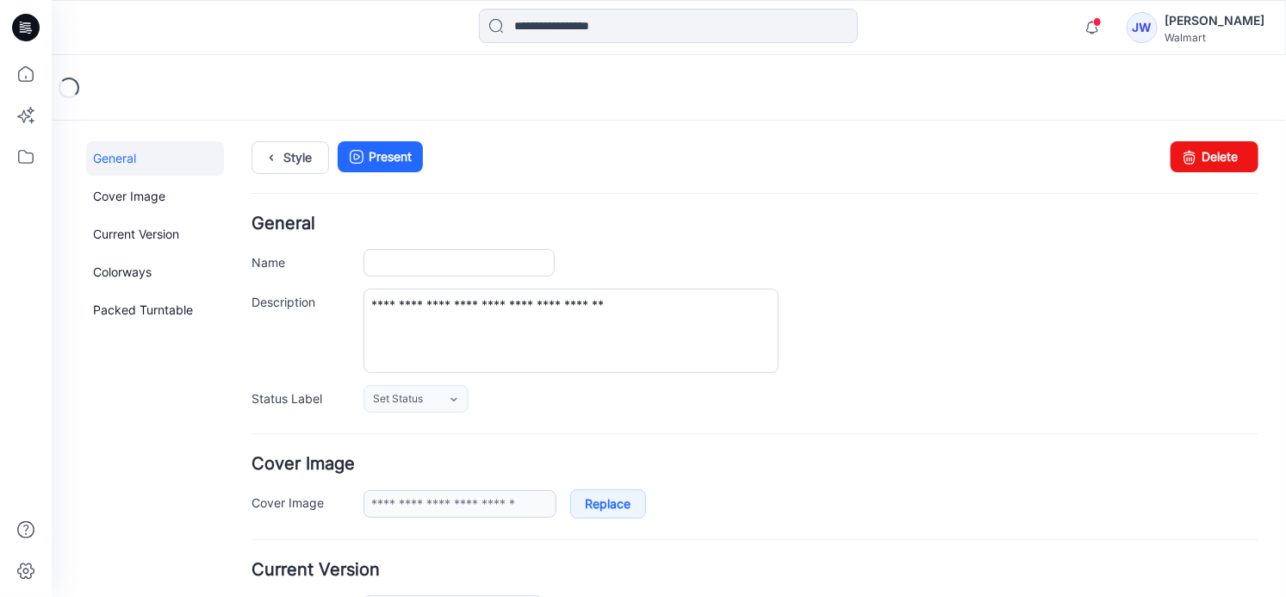
type input "**********"
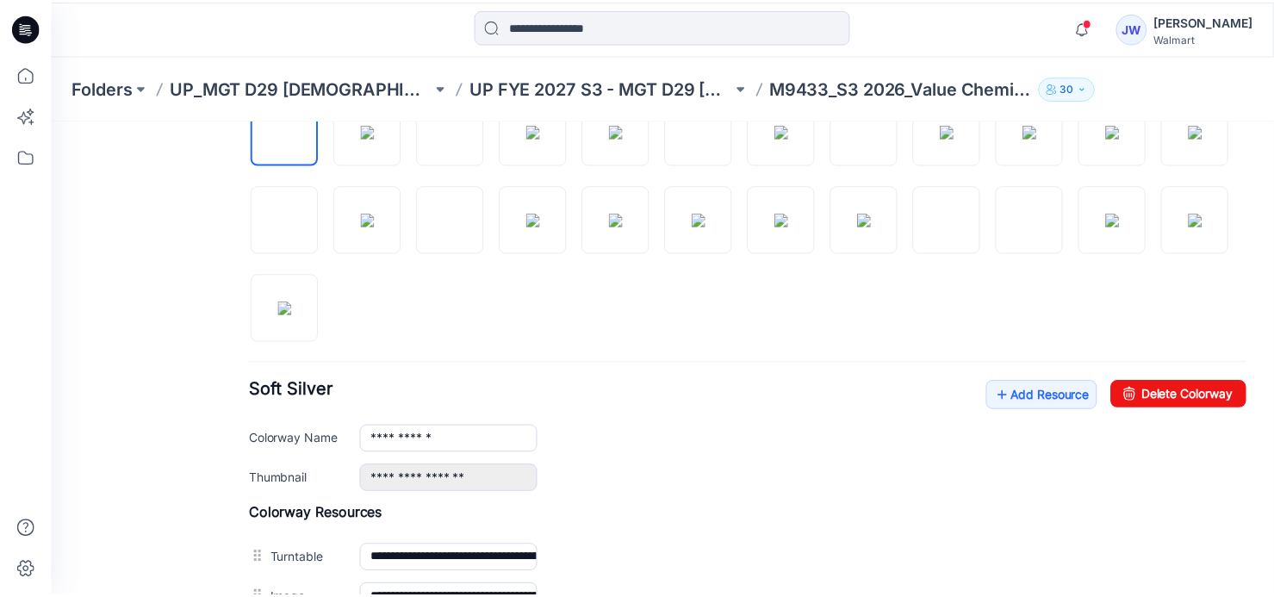
scroll to position [861, 0]
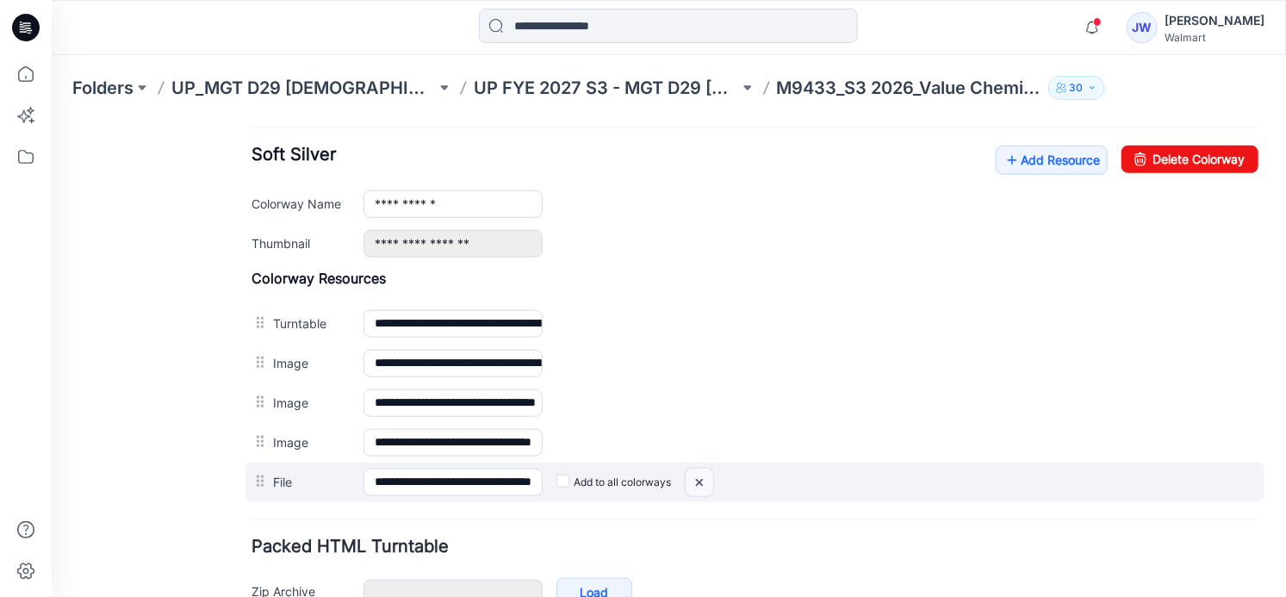
drag, startPoint x: 695, startPoint y: 475, endPoint x: 762, endPoint y: 189, distance: 293.8
click at [695, 475] on img at bounding box center [699, 482] width 28 height 28
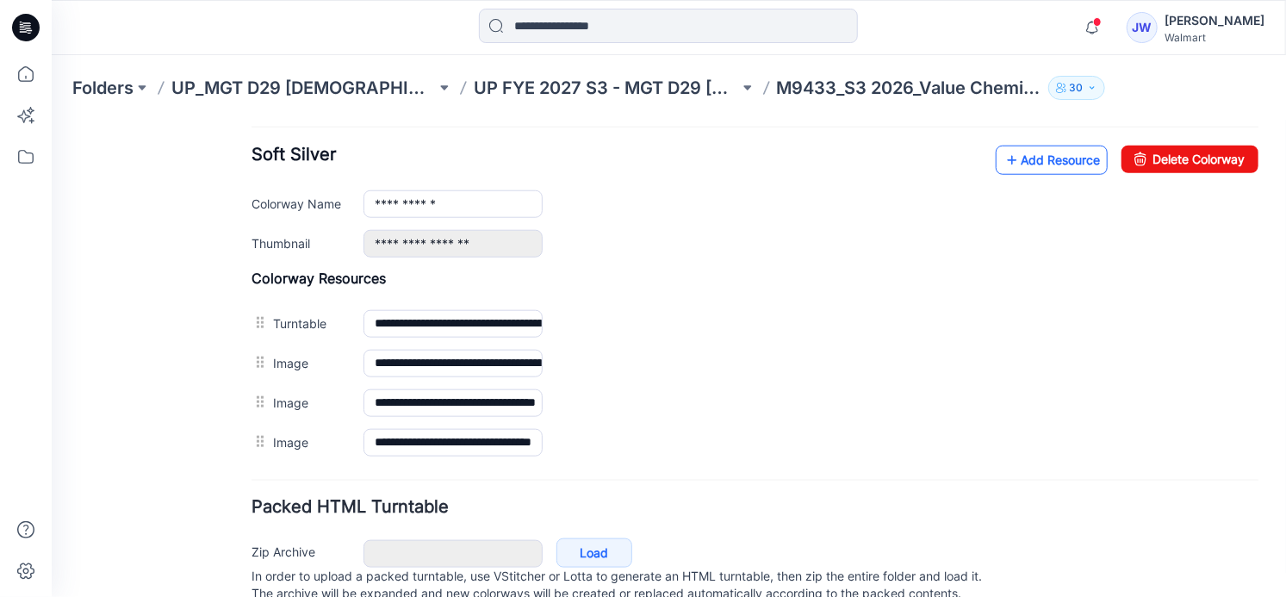
click at [1016, 145] on link "Add Resource" at bounding box center [1051, 159] width 112 height 29
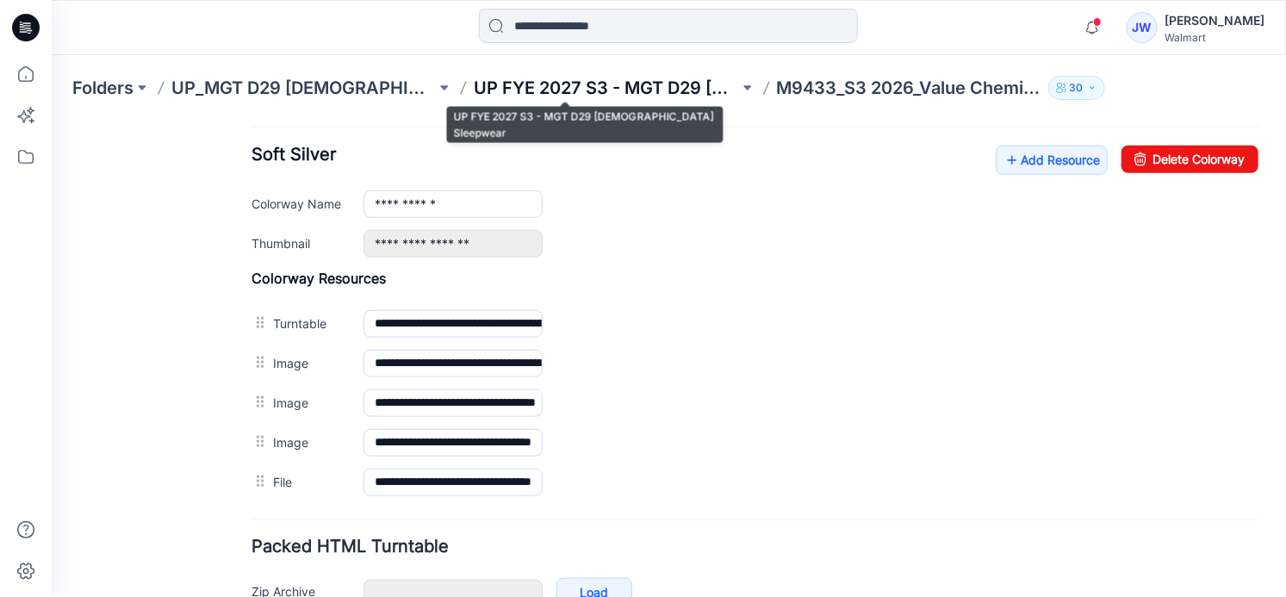
click at [576, 90] on p "UP FYE 2027 S3 - MGT D29 [DEMOGRAPHIC_DATA] Sleepwear" at bounding box center [606, 88] width 264 height 24
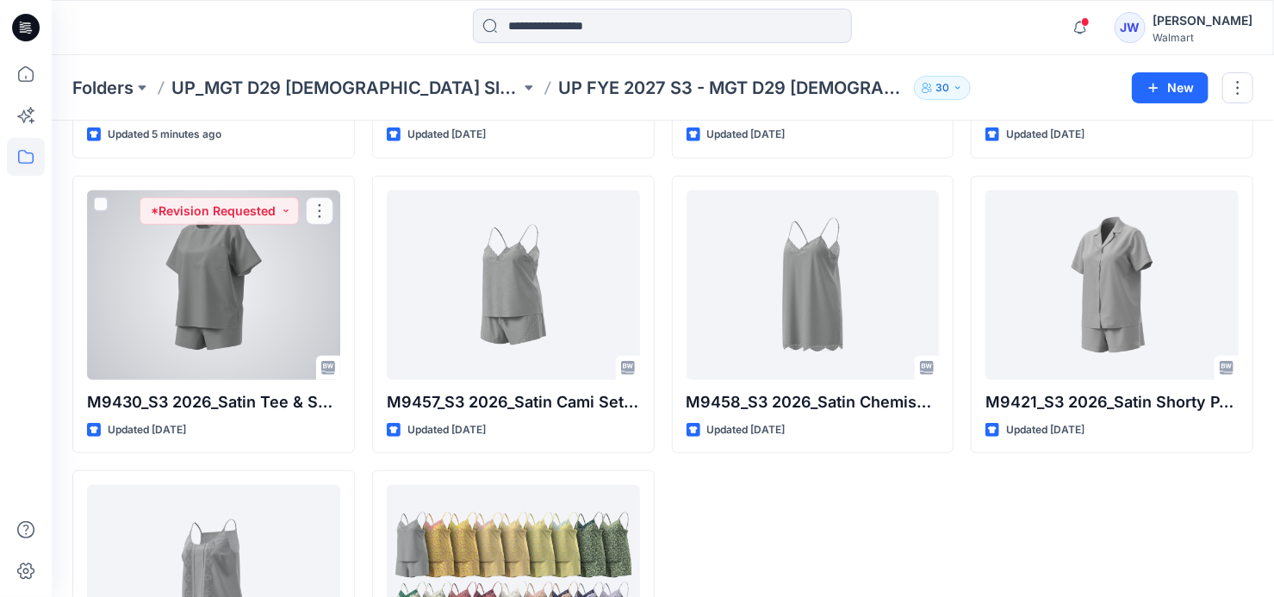
scroll to position [482, 0]
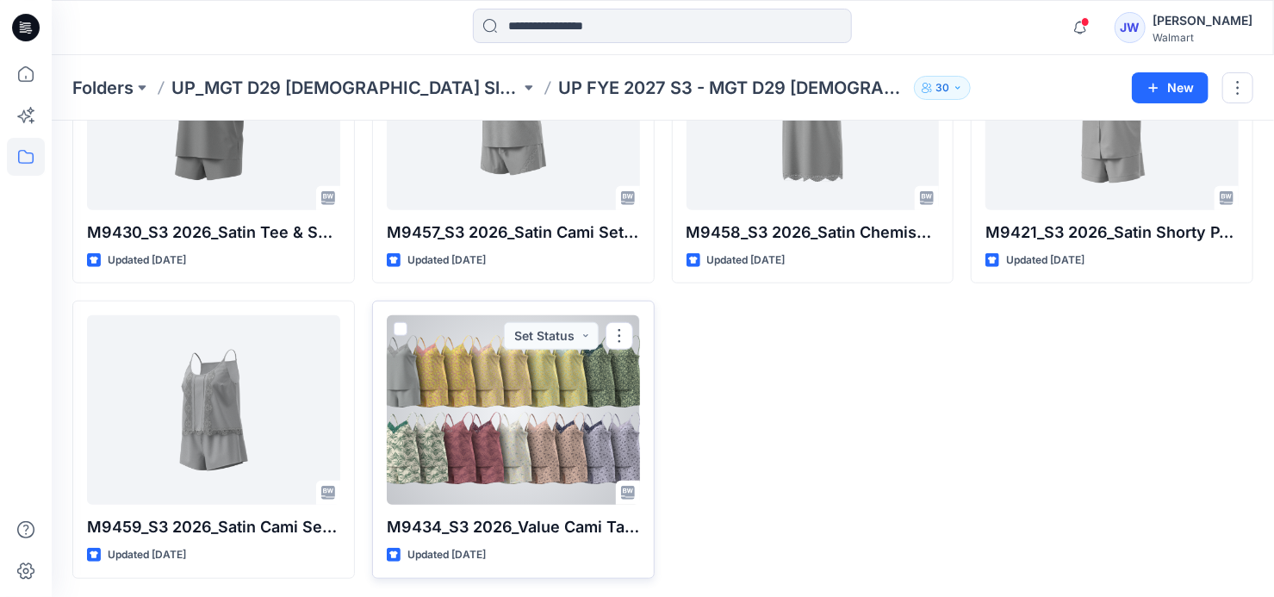
click at [501, 390] on div at bounding box center [513, 409] width 253 height 189
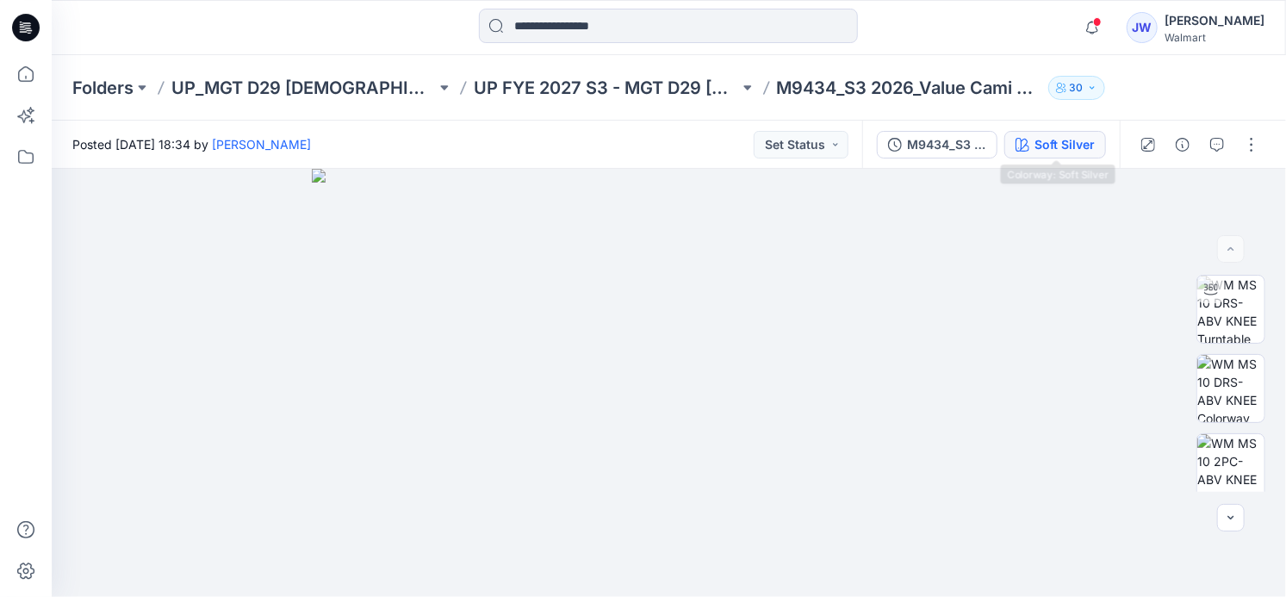
click at [1080, 138] on div "Soft Silver" at bounding box center [1064, 144] width 60 height 19
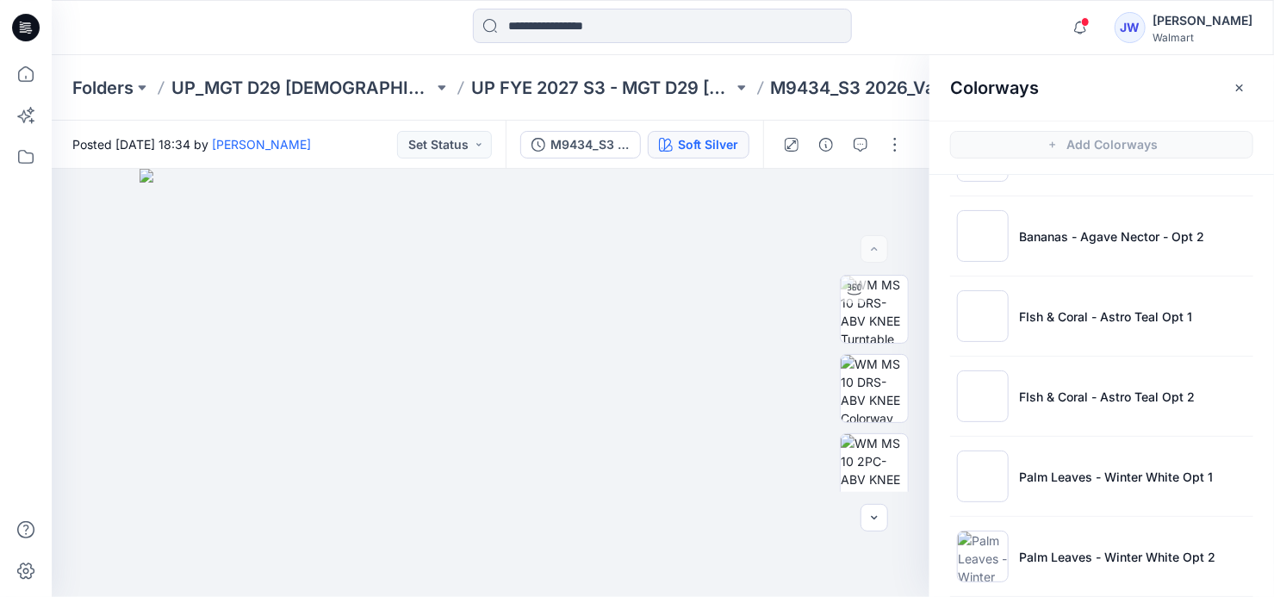
scroll to position [548, 0]
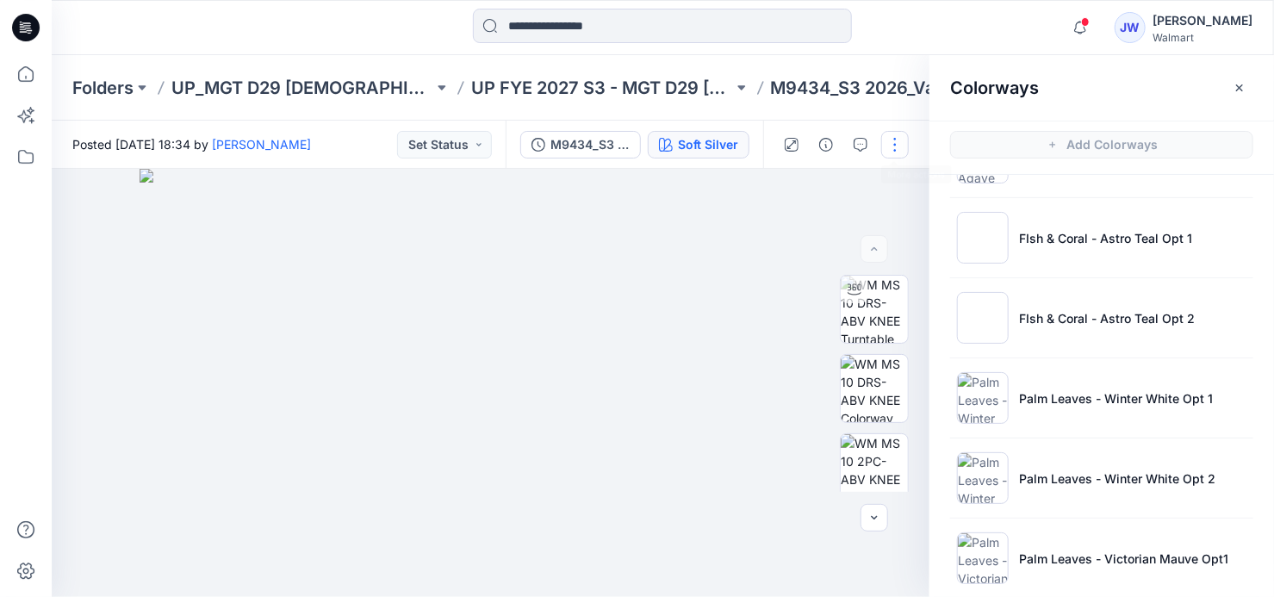
click at [887, 142] on button "button" at bounding box center [895, 145] width 28 height 28
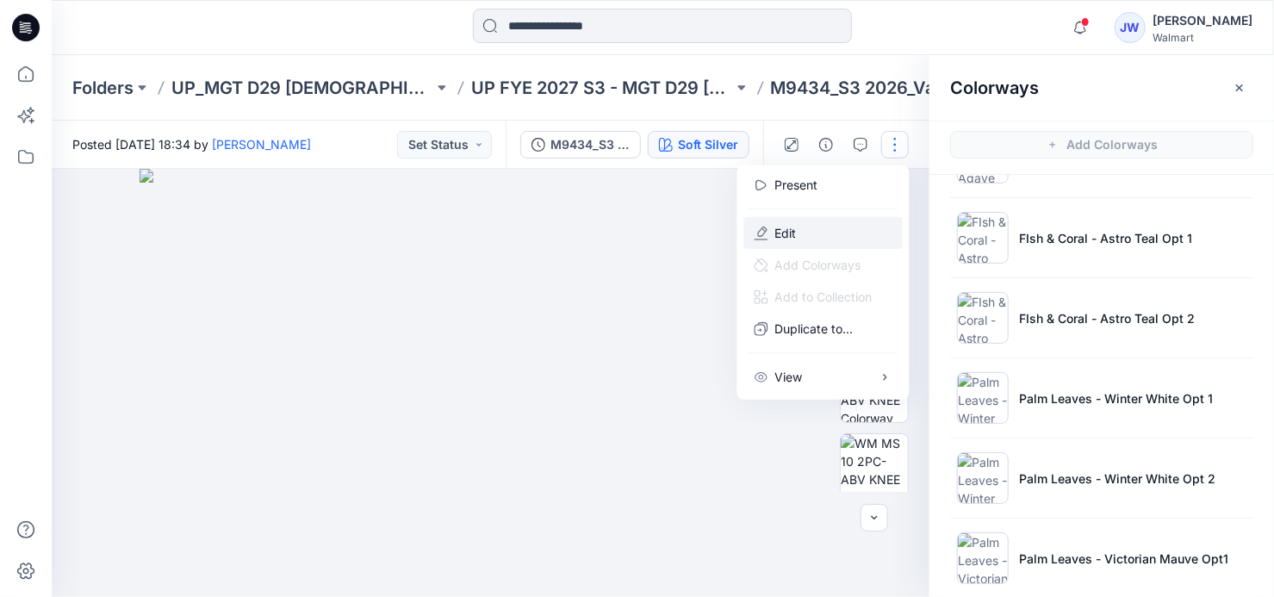
click at [804, 232] on button "Edit" at bounding box center [823, 233] width 158 height 32
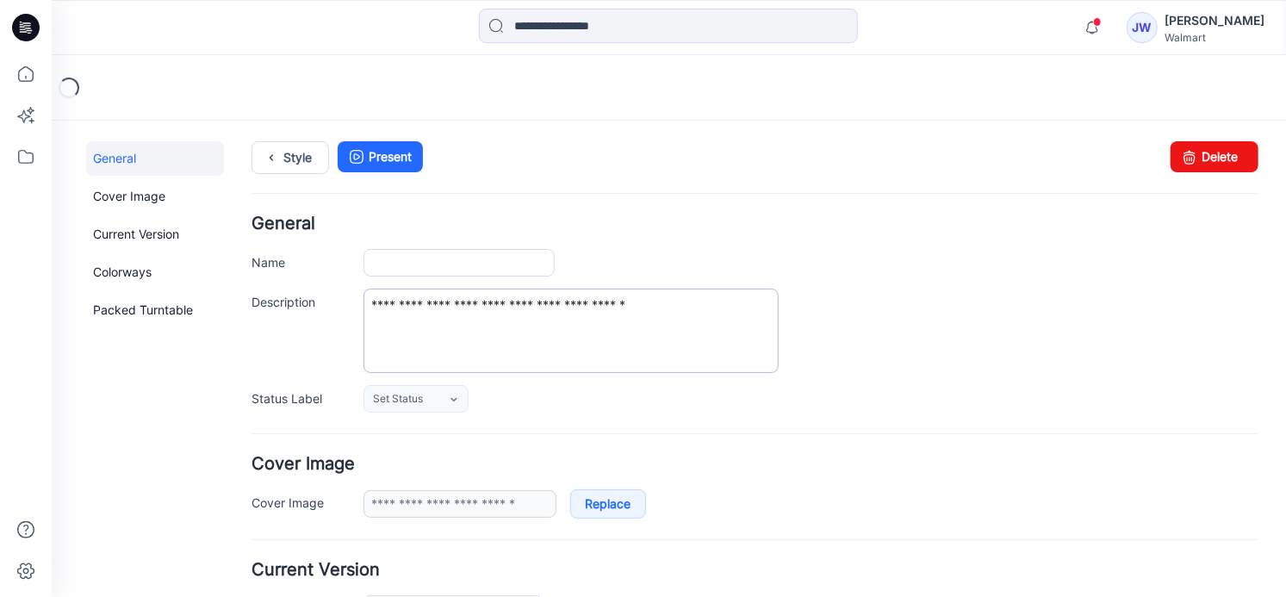
type input "**********"
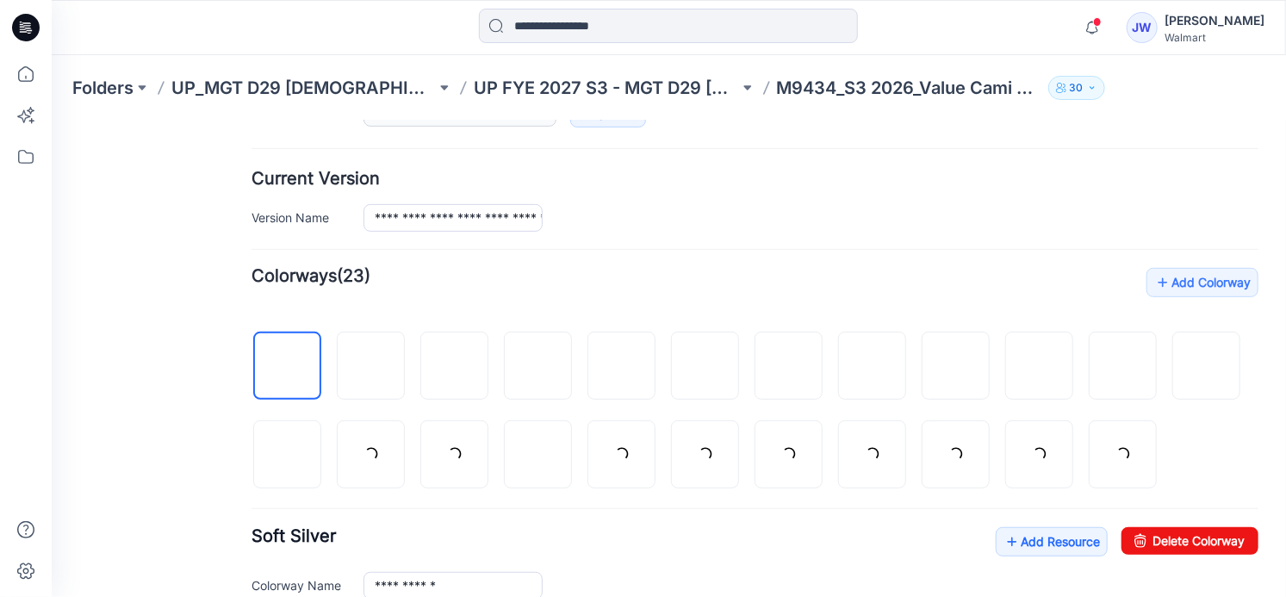
scroll to position [469, 0]
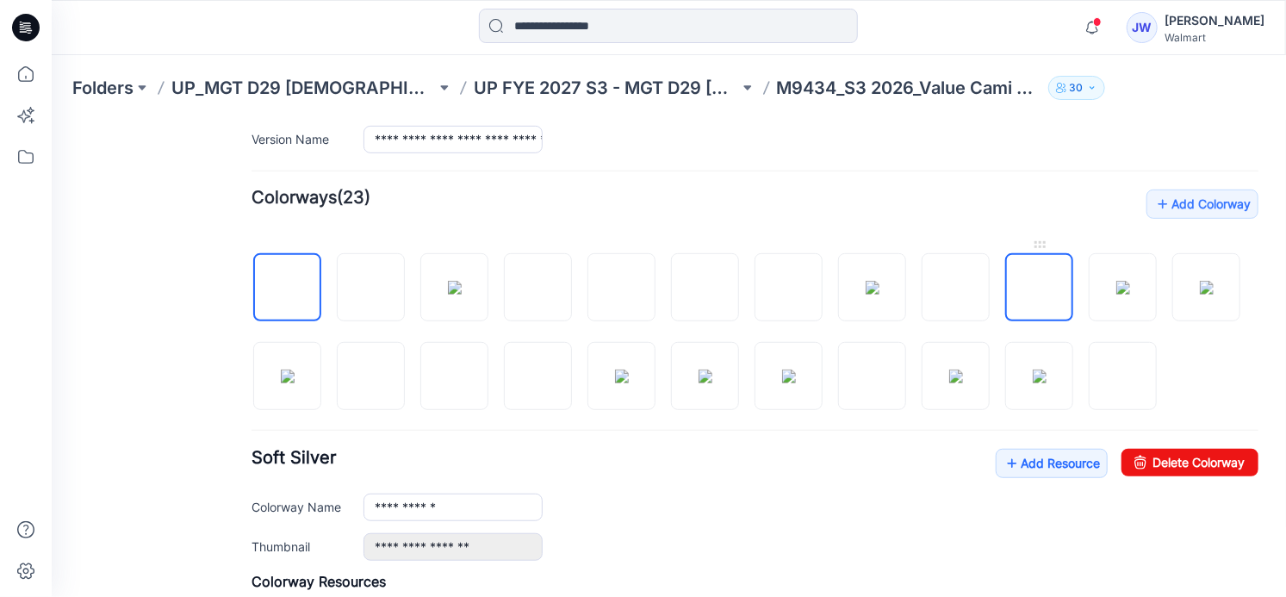
click at [1039, 287] on img at bounding box center [1039, 287] width 0 height 0
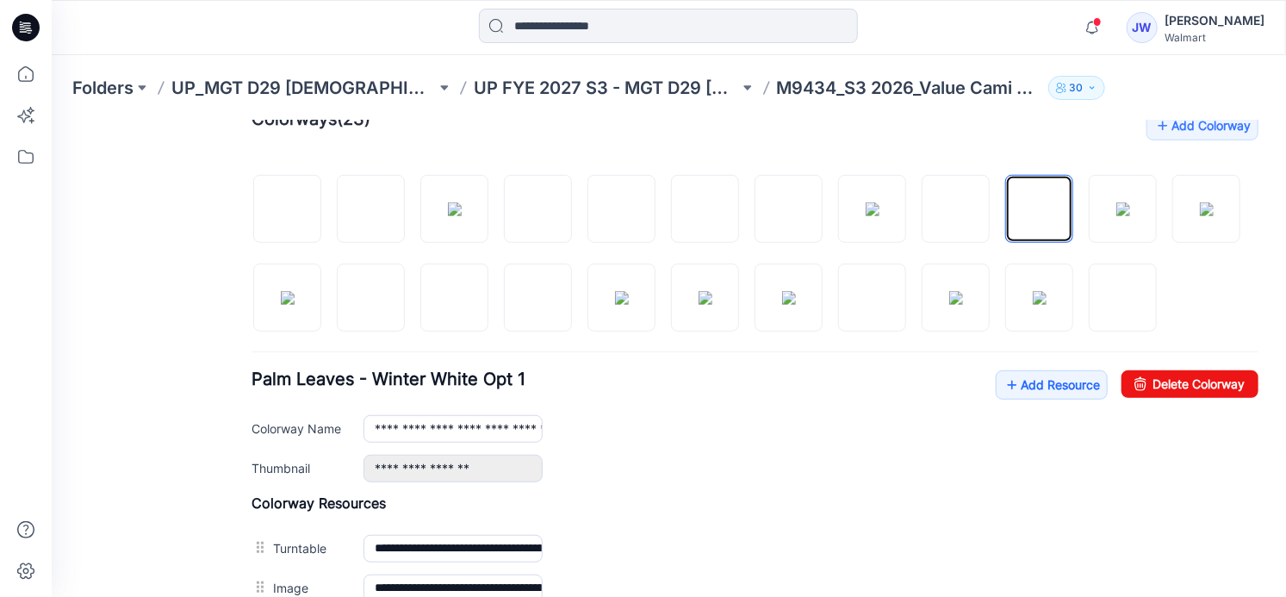
scroll to position [705, 0]
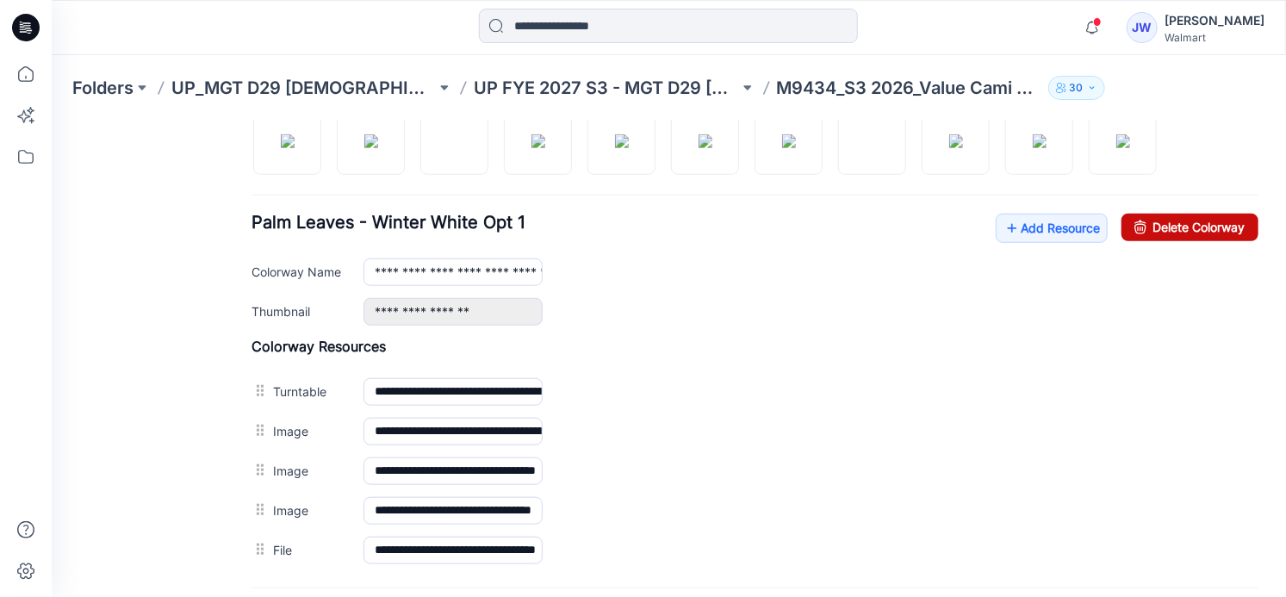
click at [1130, 240] on icon at bounding box center [1140, 227] width 24 height 28
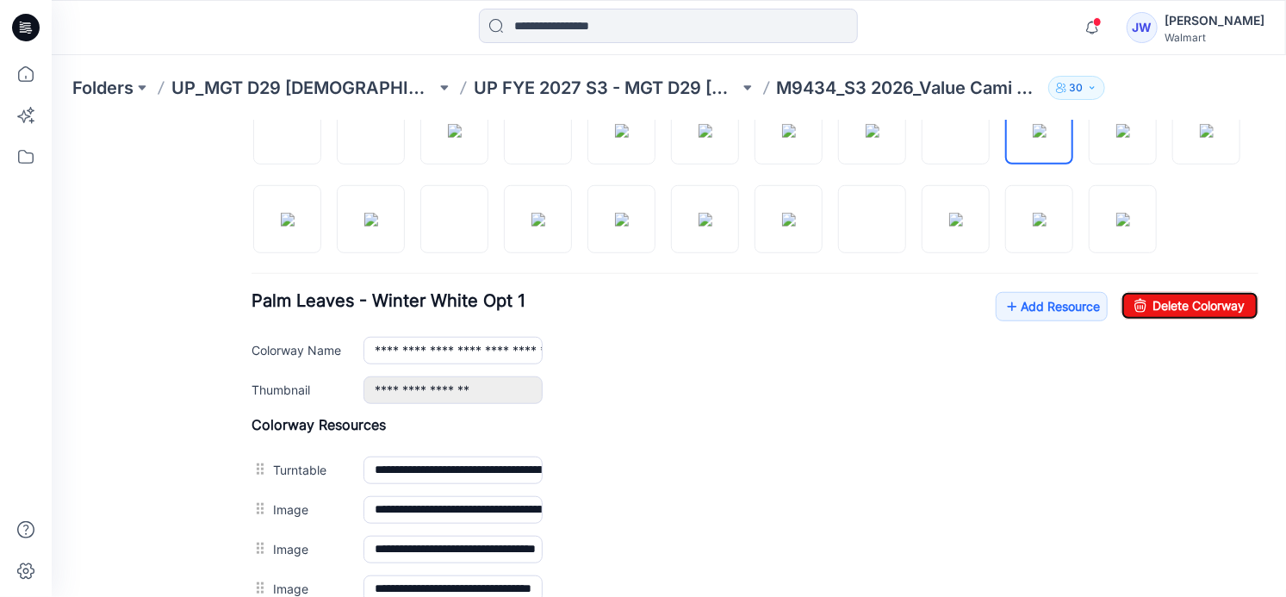
scroll to position [469, 0]
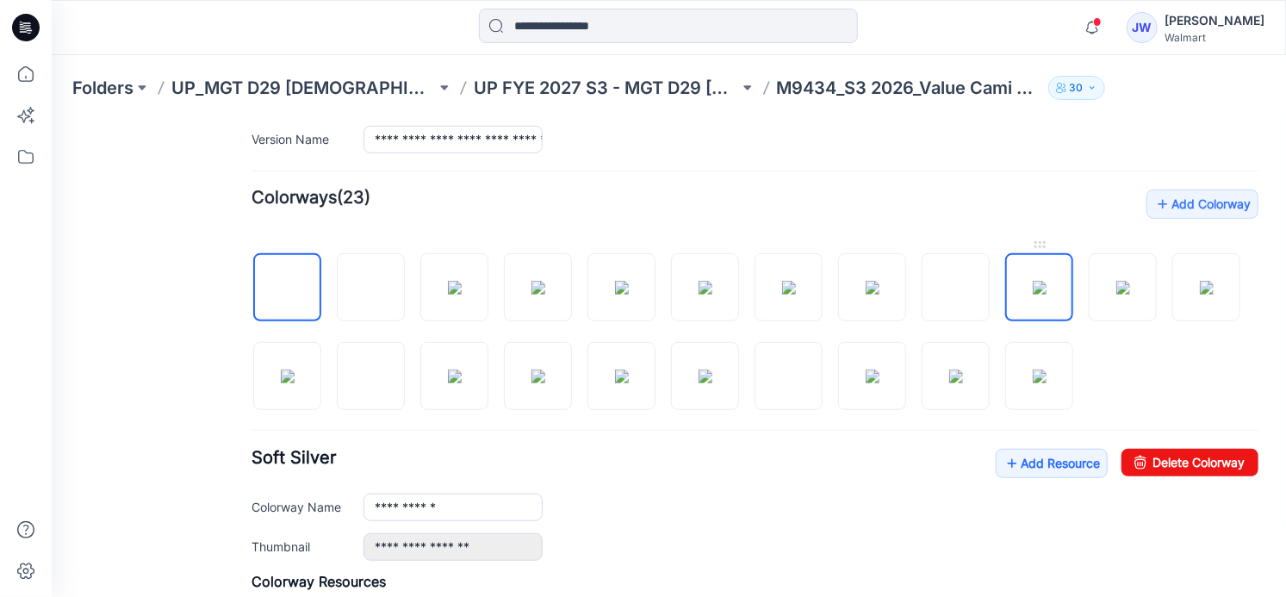
click at [1032, 280] on img at bounding box center [1039, 287] width 14 height 14
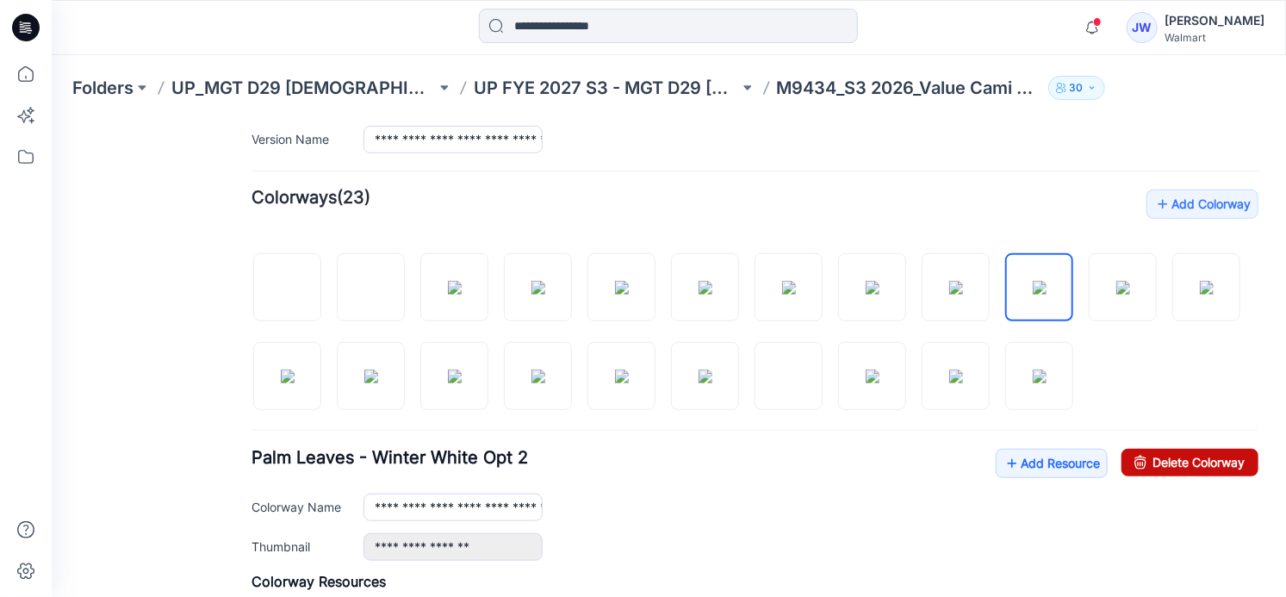
drag, startPoint x: 1154, startPoint y: 444, endPoint x: 755, endPoint y: 183, distance: 476.6
click at [1154, 448] on link "Delete Colorway" at bounding box center [1189, 462] width 137 height 28
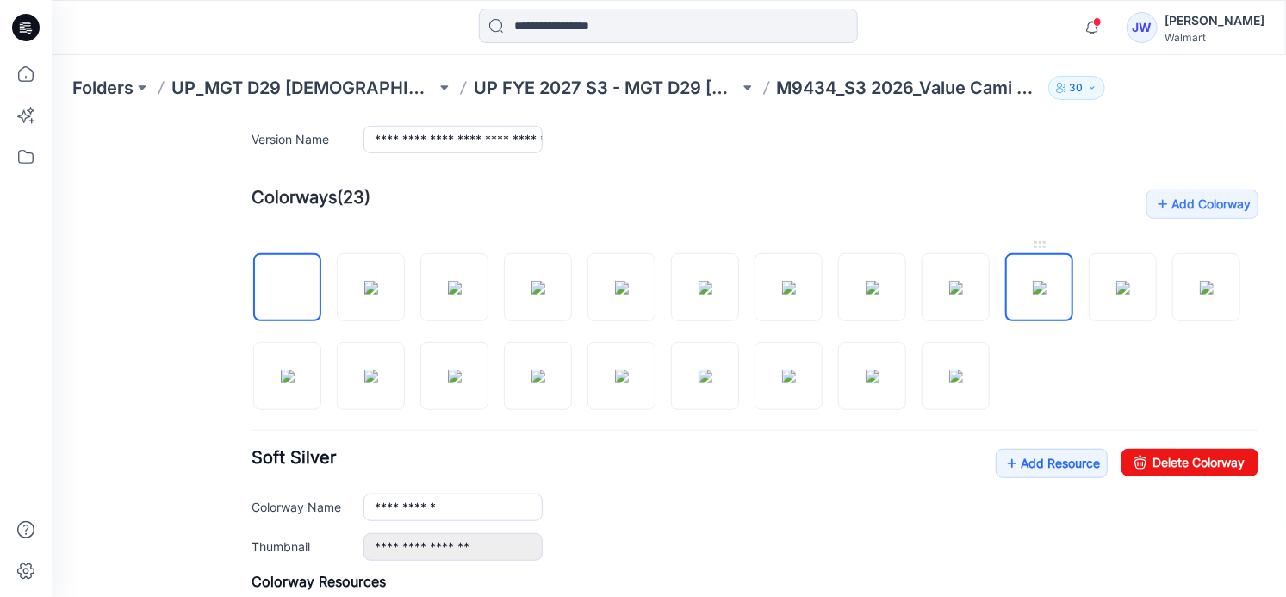
click at [1032, 280] on img at bounding box center [1039, 287] width 14 height 14
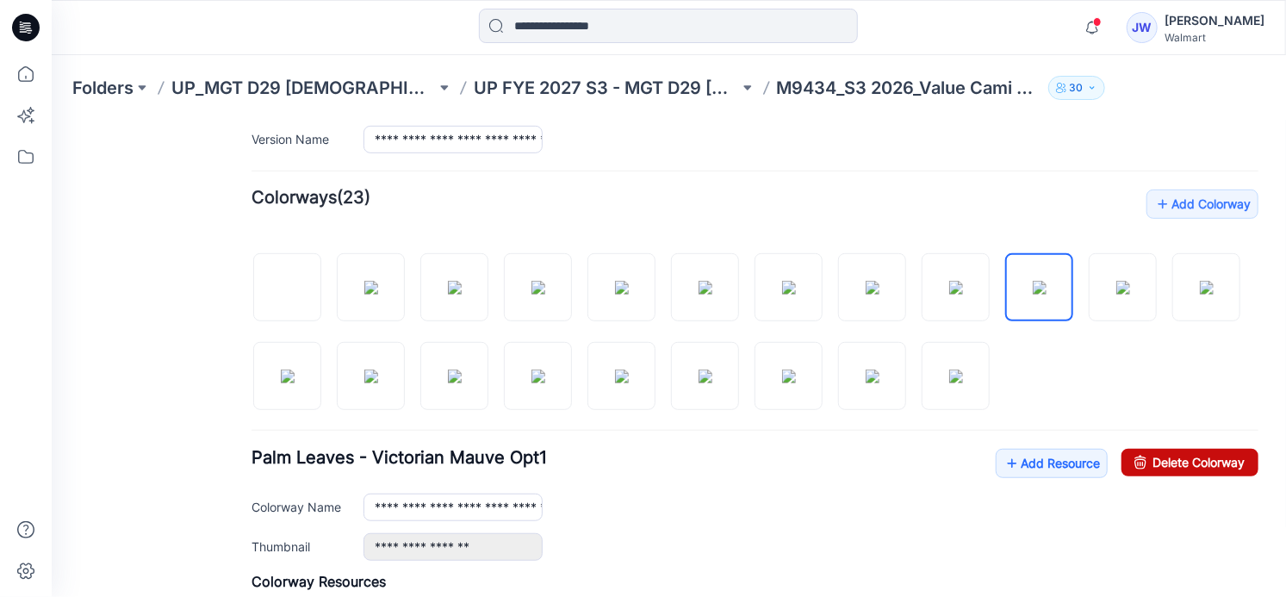
drag, startPoint x: 1175, startPoint y: 450, endPoint x: 767, endPoint y: 188, distance: 484.3
click at [1175, 450] on link "Delete Colorway" at bounding box center [1189, 462] width 137 height 28
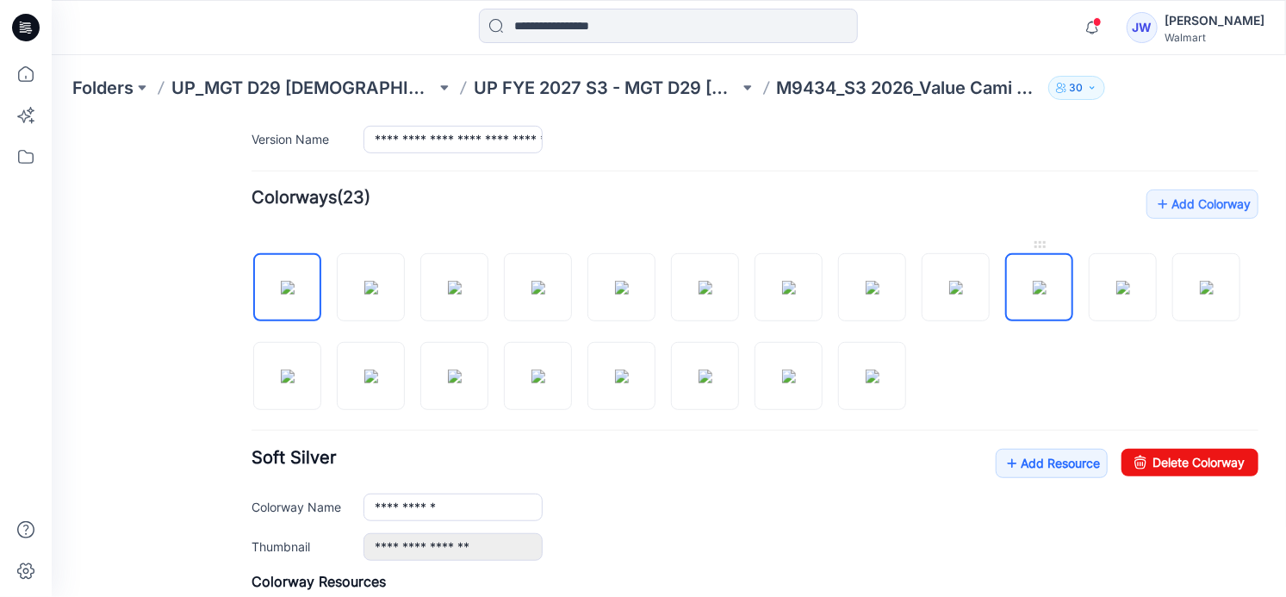
click at [1032, 280] on img at bounding box center [1039, 287] width 14 height 14
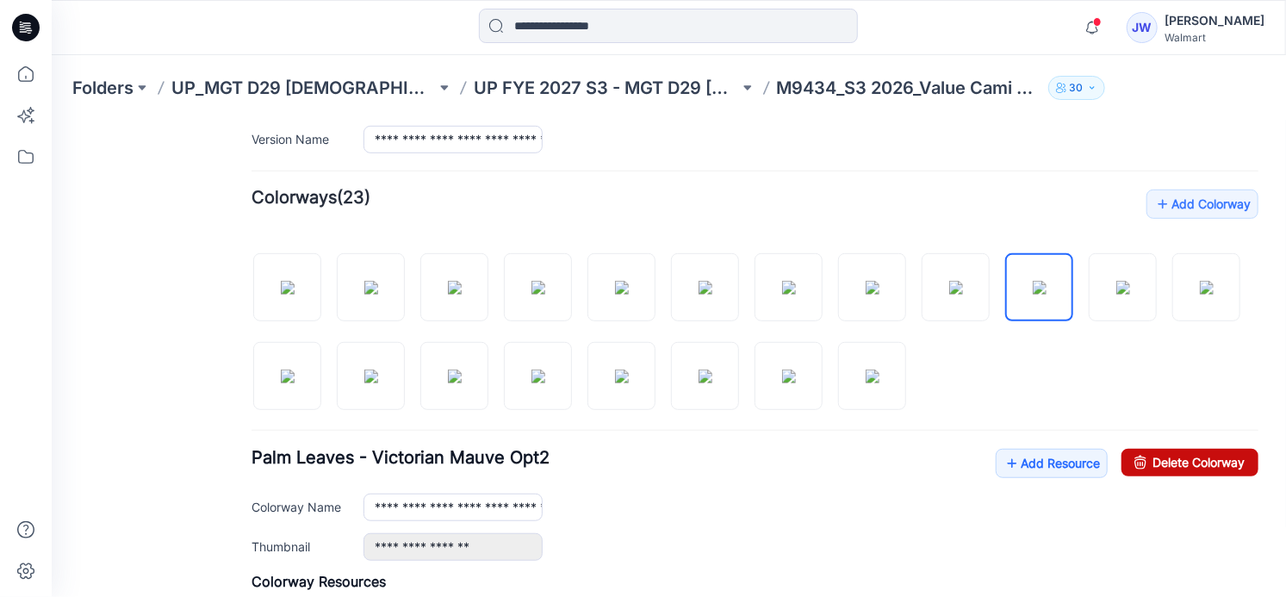
drag, startPoint x: 1190, startPoint y: 452, endPoint x: 765, endPoint y: 187, distance: 501.4
click at [1190, 452] on link "Delete Colorway" at bounding box center [1189, 462] width 137 height 28
type input "**********"
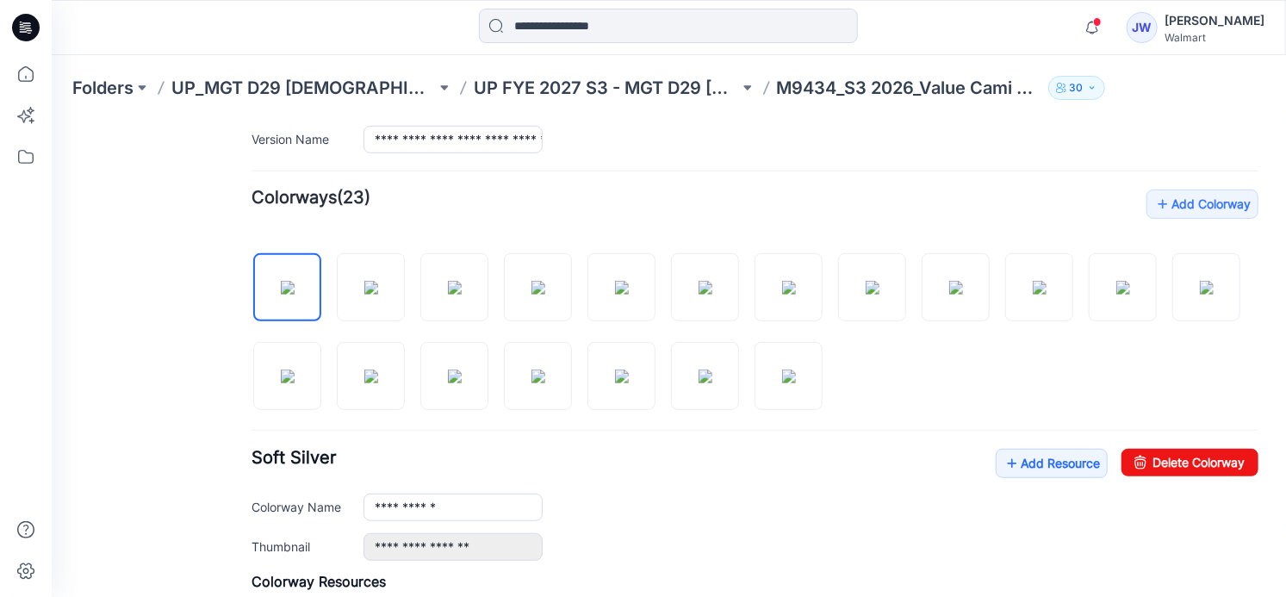
click at [764, 513] on div "**********" at bounding box center [810, 507] width 895 height 28
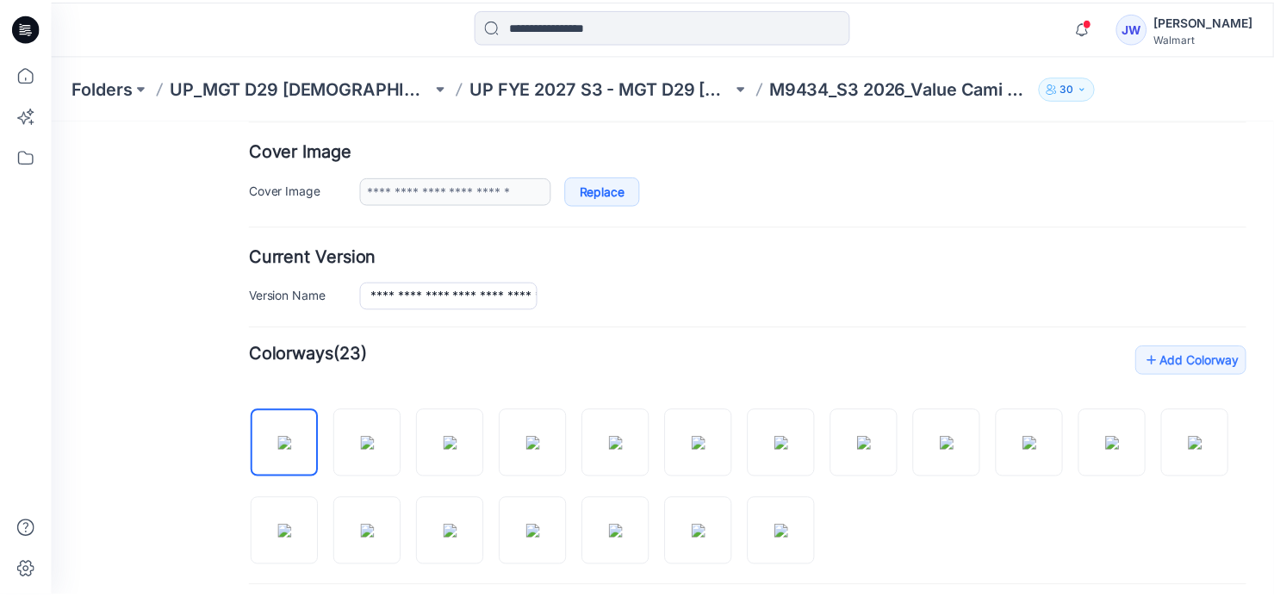
scroll to position [234, 0]
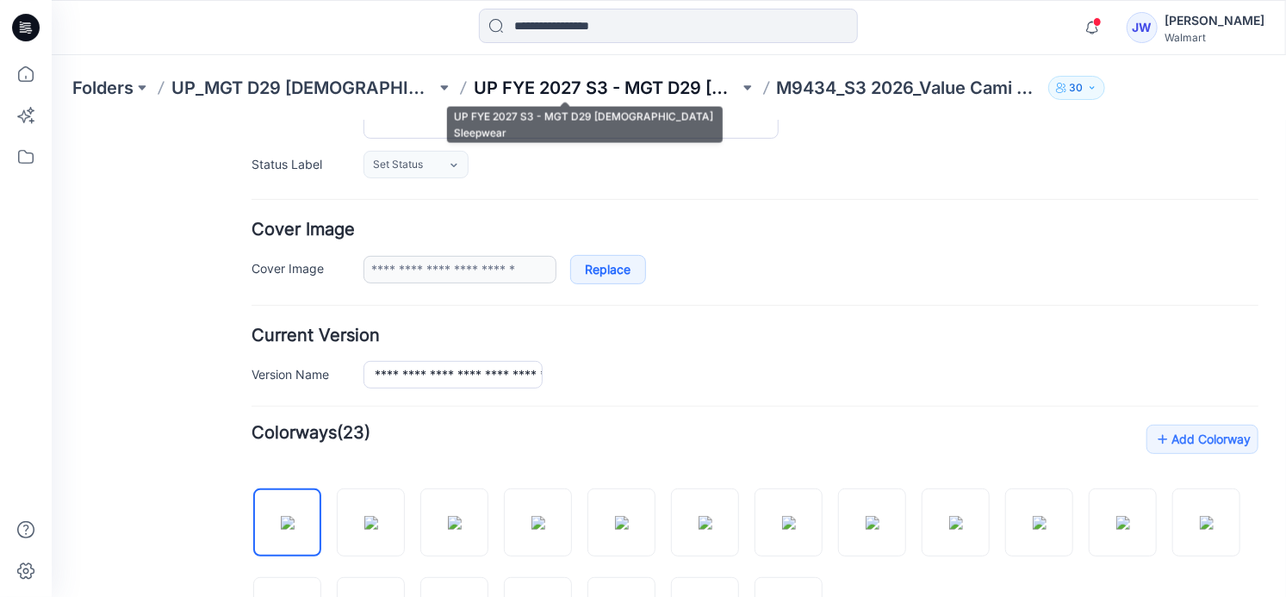
click at [606, 91] on p "UP FYE 2027 S3 - MGT D29 [DEMOGRAPHIC_DATA] Sleepwear" at bounding box center [606, 88] width 264 height 24
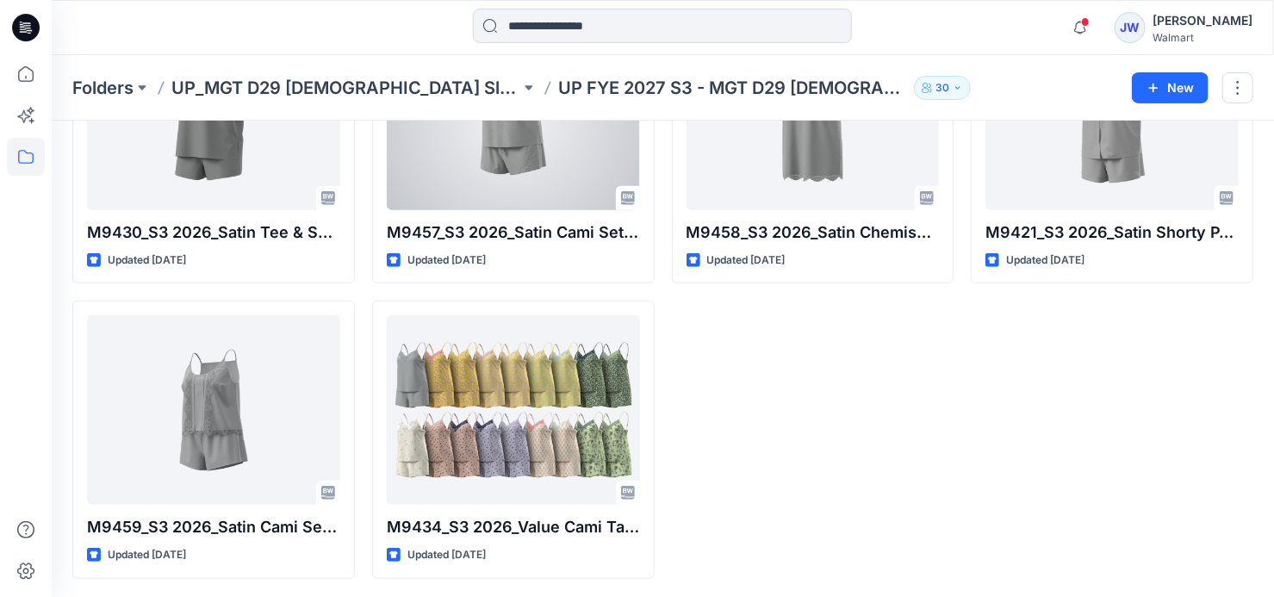
scroll to position [12, 0]
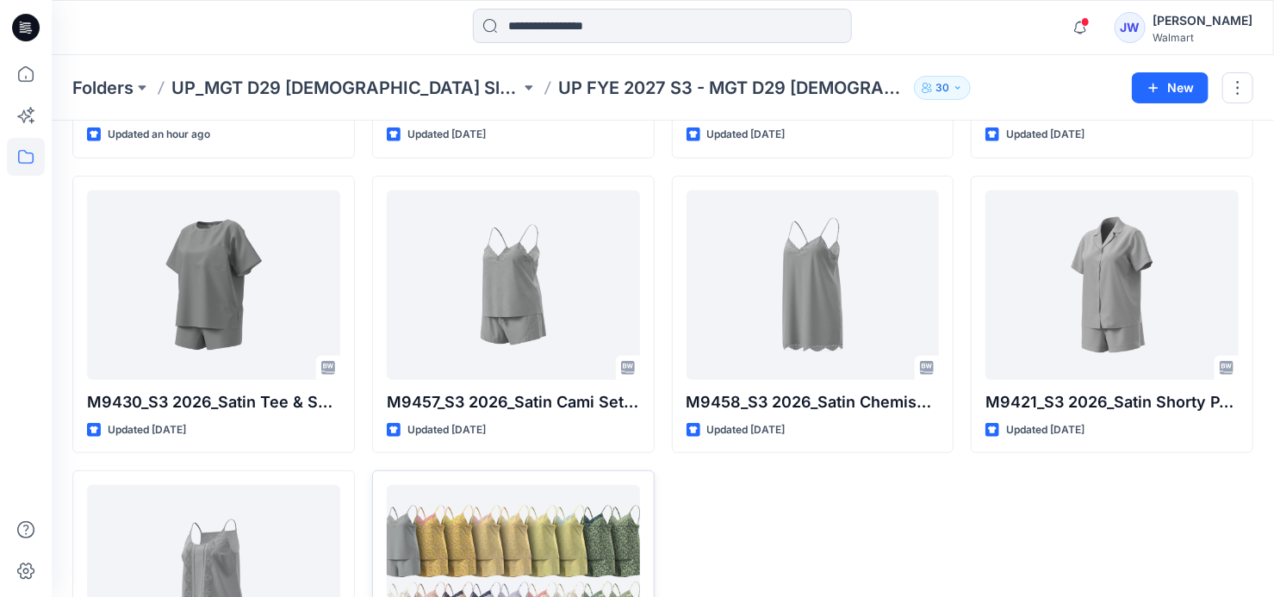
scroll to position [469, 0]
